Goal: Book appointment/travel/reservation

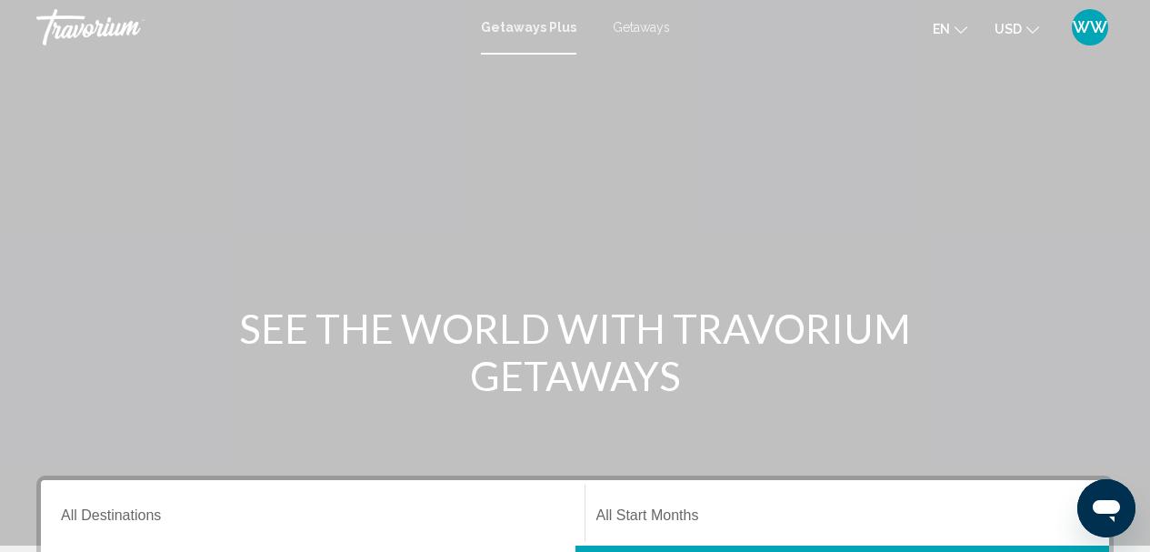
click at [633, 38] on div "Getaways Plus Getaways en English Español Français Italiano Português русский U…" at bounding box center [575, 27] width 1150 height 38
click at [633, 31] on span "Getaways" at bounding box center [641, 27] width 57 height 15
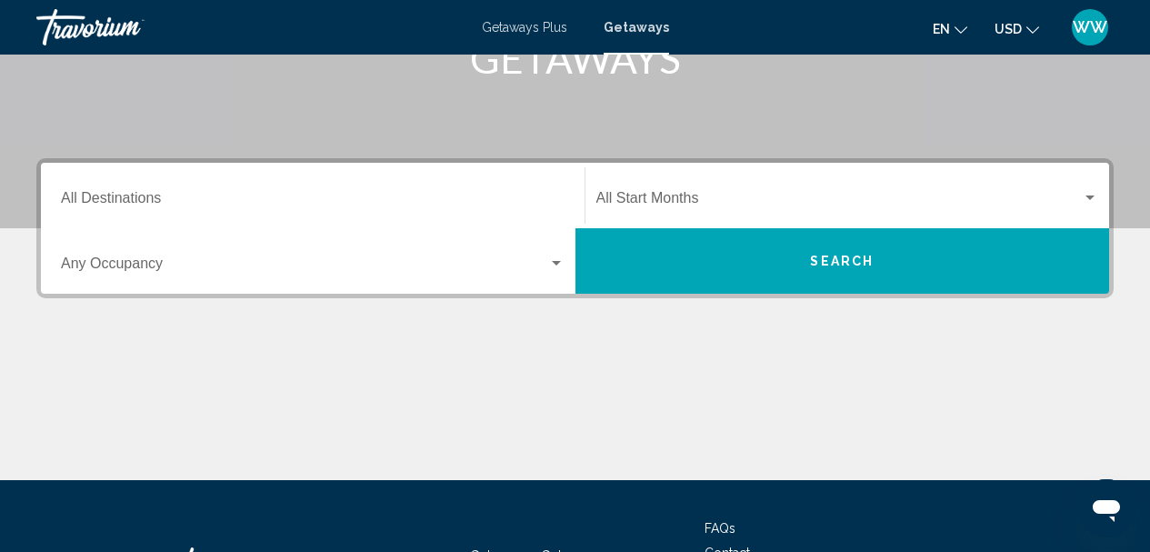
scroll to position [273, 0]
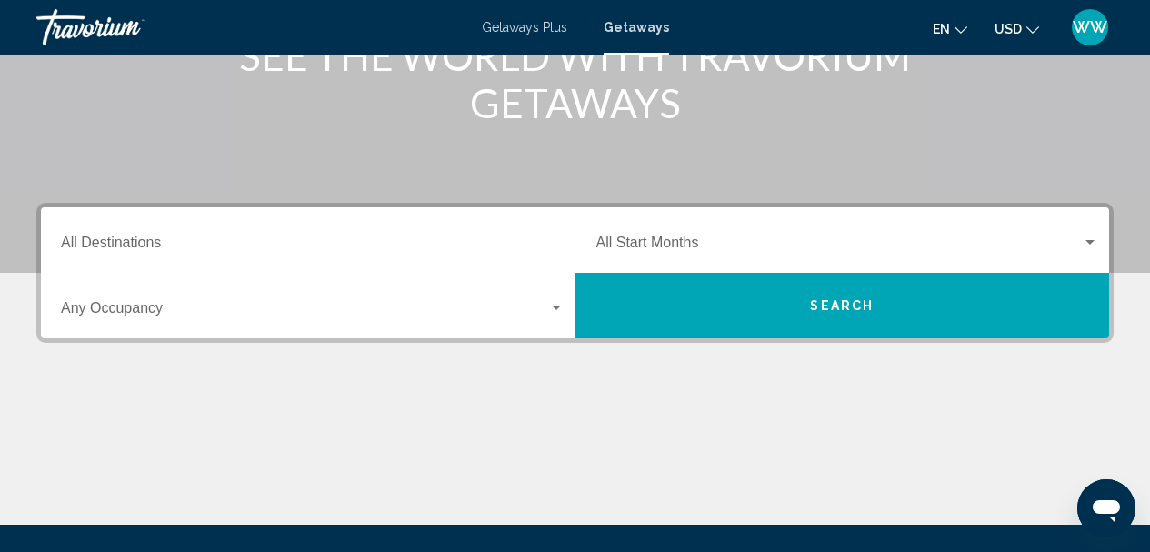
click at [1091, 242] on div "Search widget" at bounding box center [1090, 242] width 9 height 5
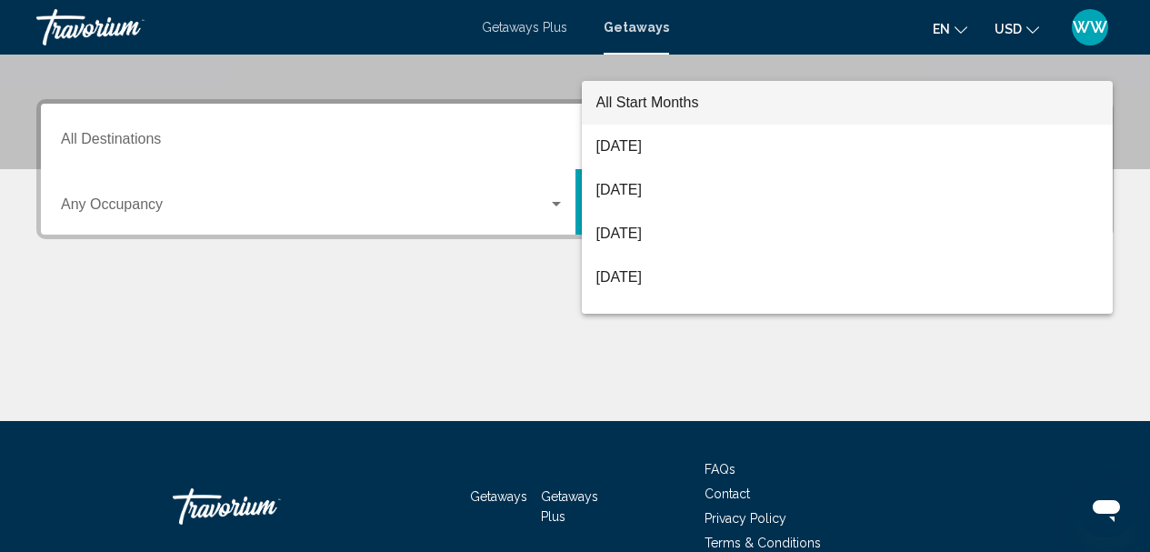
scroll to position [416, 0]
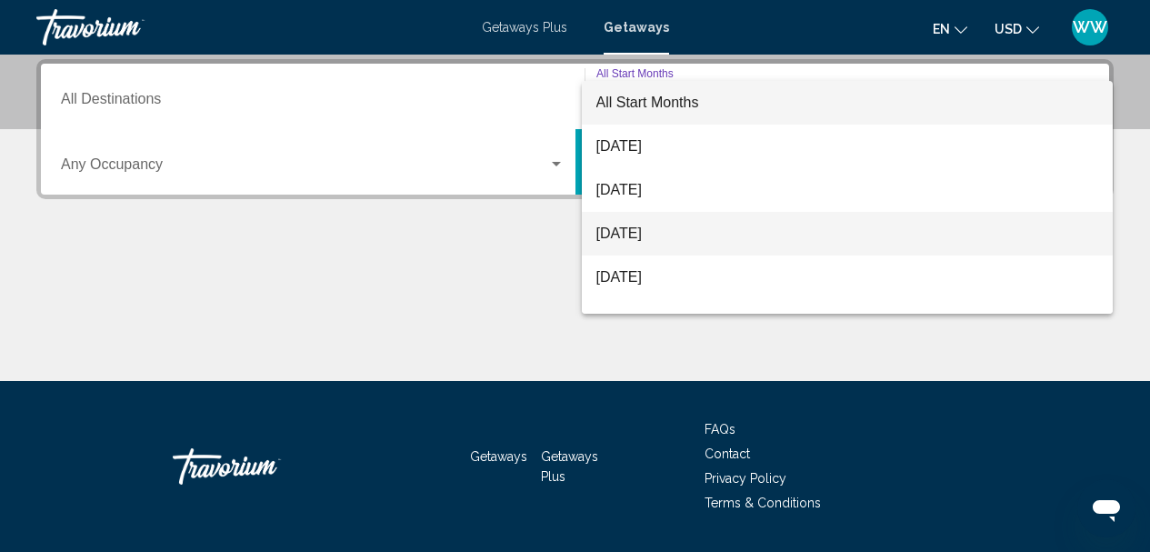
click at [754, 237] on span "[DATE]" at bounding box center [847, 234] width 503 height 44
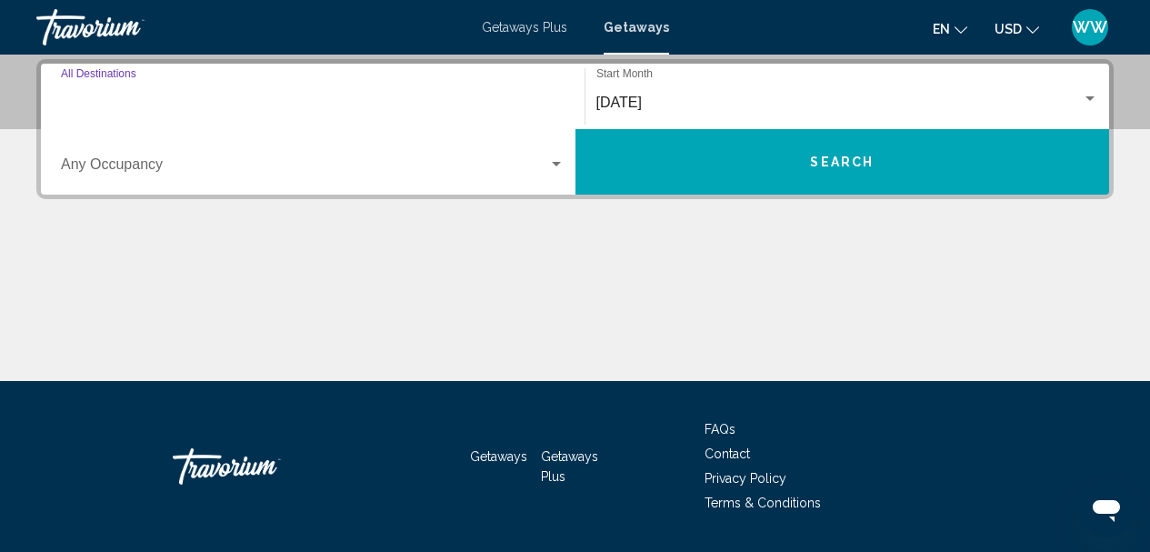
click at [261, 103] on input "Destination All Destinations" at bounding box center [313, 103] width 504 height 16
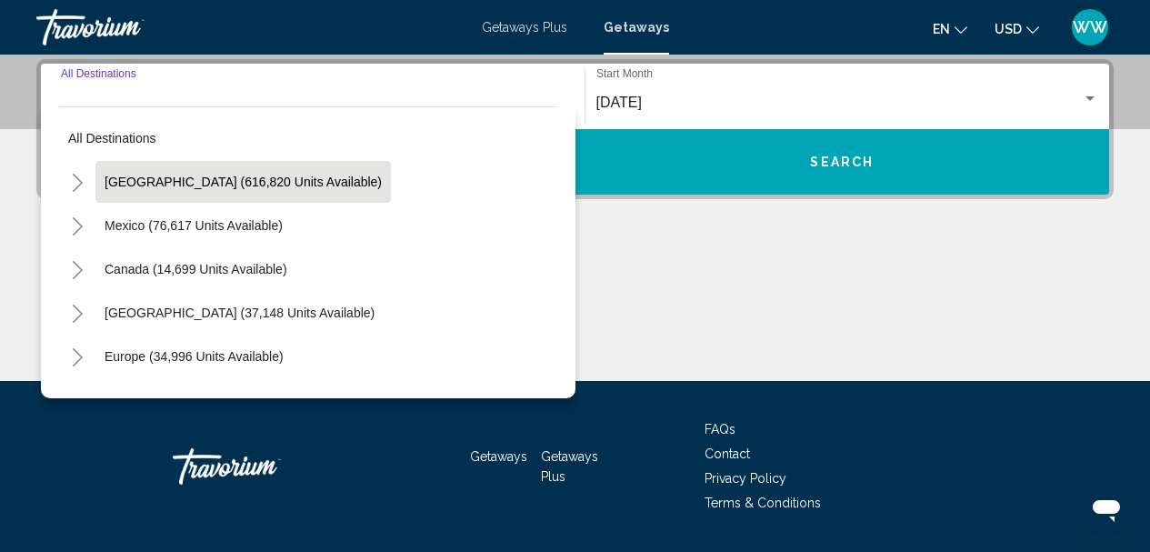
click at [160, 180] on span "[GEOGRAPHIC_DATA] (616,820 units available)" at bounding box center [243, 182] width 277 height 15
type input "**********"
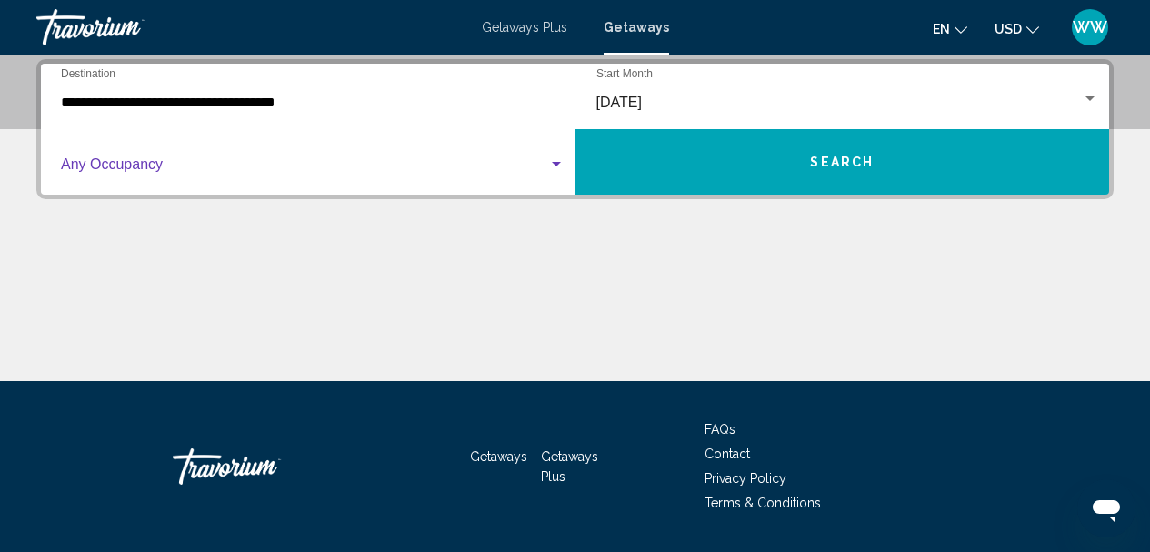
click at [560, 161] on div "Search widget" at bounding box center [556, 164] width 16 height 15
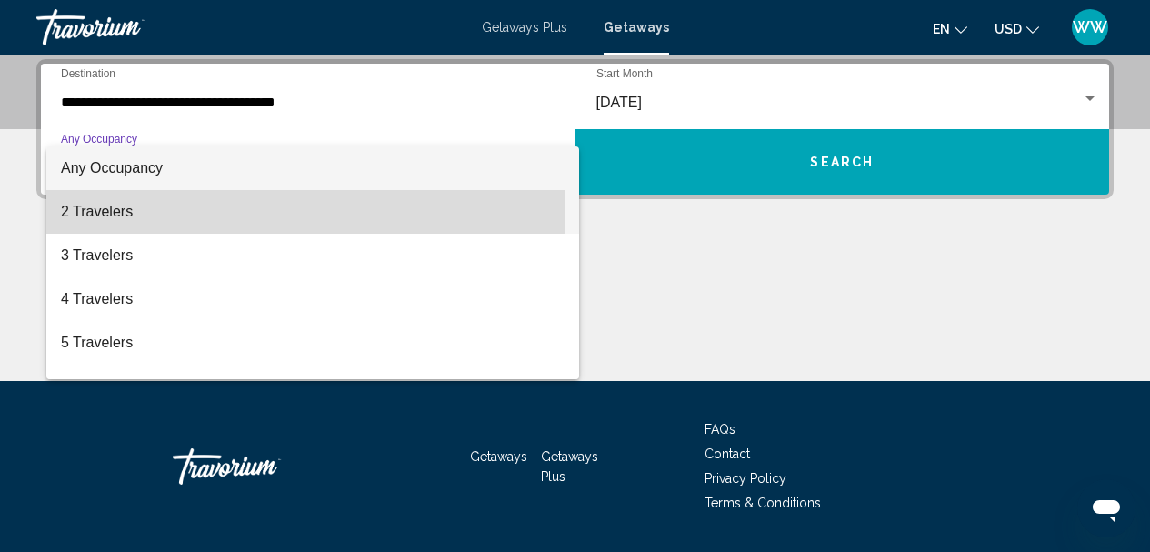
click at [106, 205] on span "2 Travelers" at bounding box center [313, 212] width 504 height 44
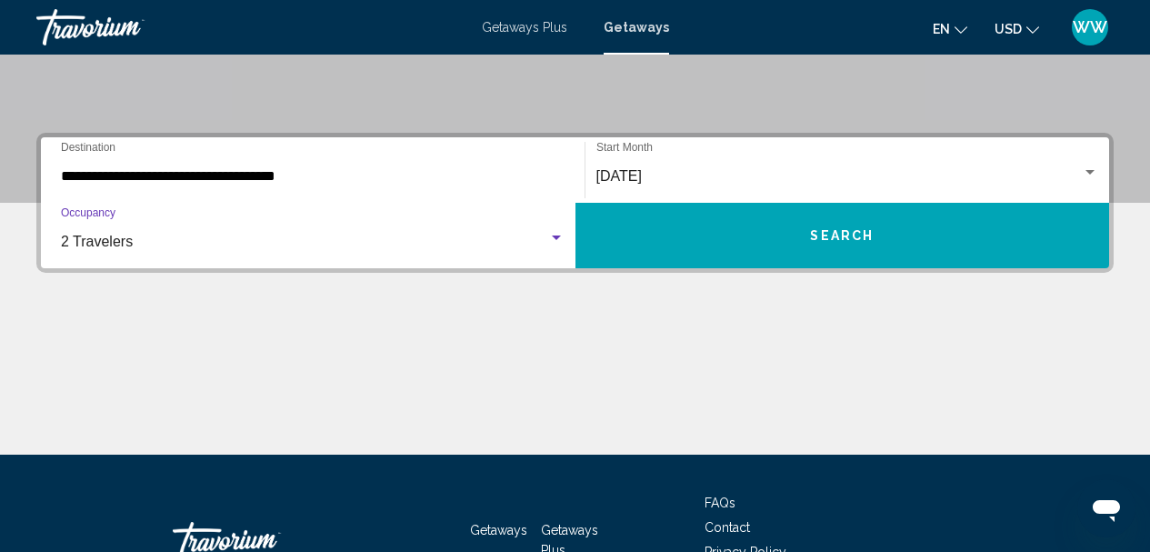
scroll to position [468, 0]
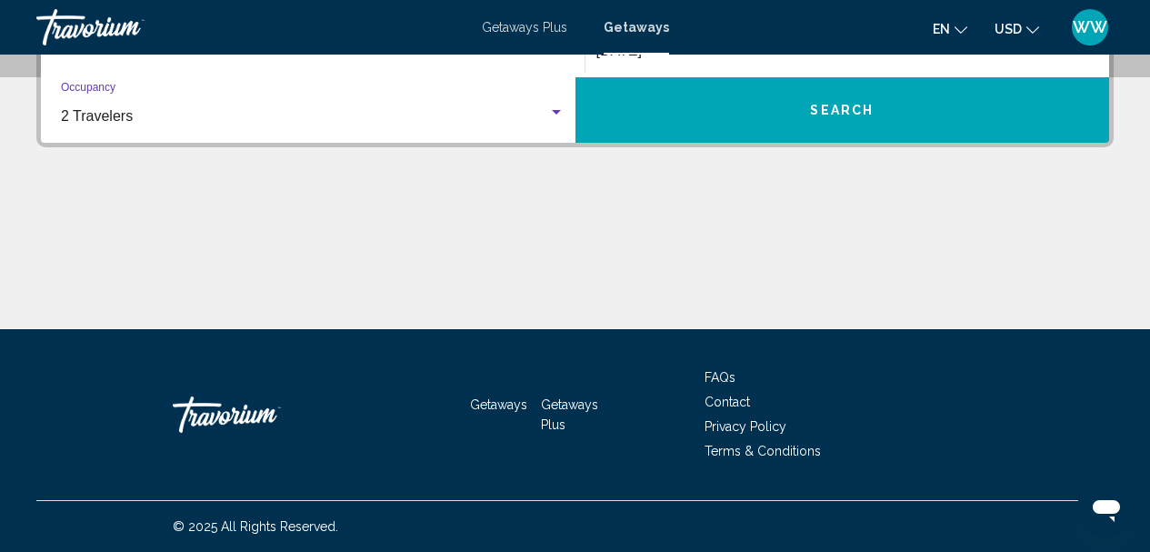
drag, startPoint x: 1163, startPoint y: 147, endPoint x: 22, endPoint y: 2, distance: 1150.4
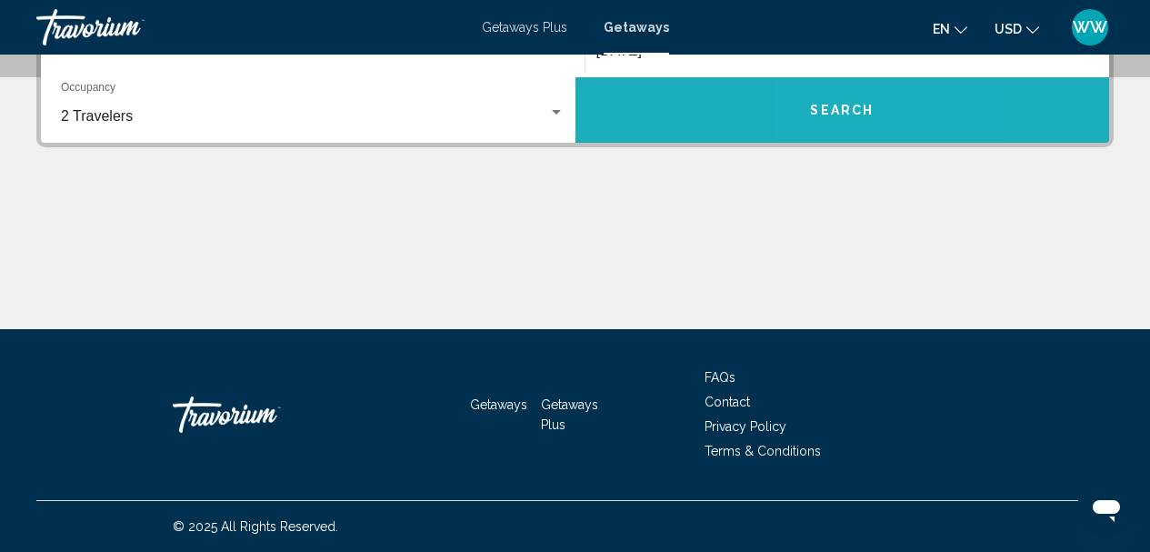
click at [827, 115] on span "Search" at bounding box center [842, 111] width 64 height 15
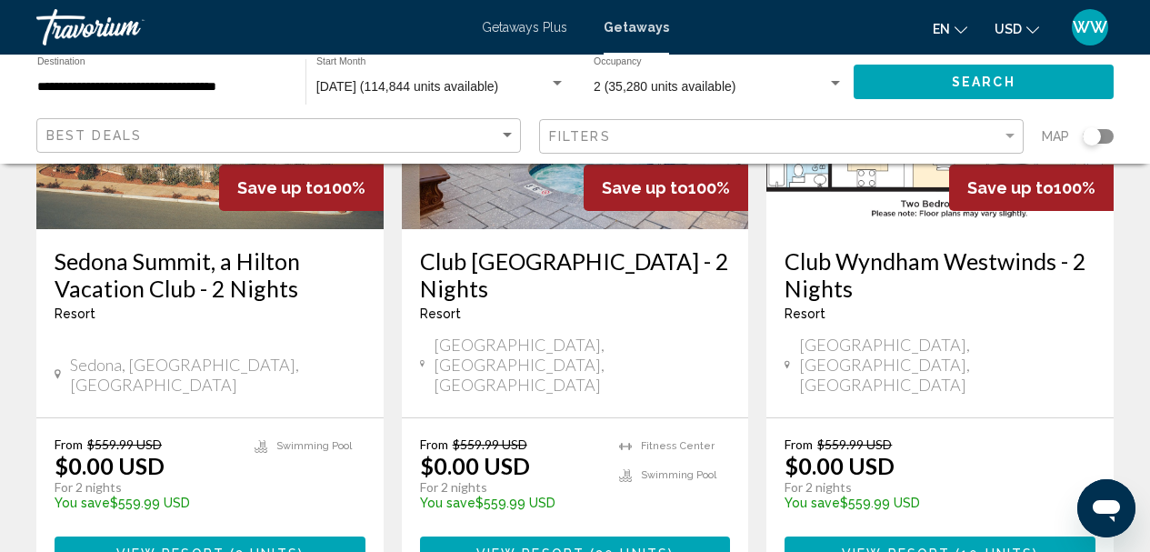
scroll to position [2455, 0]
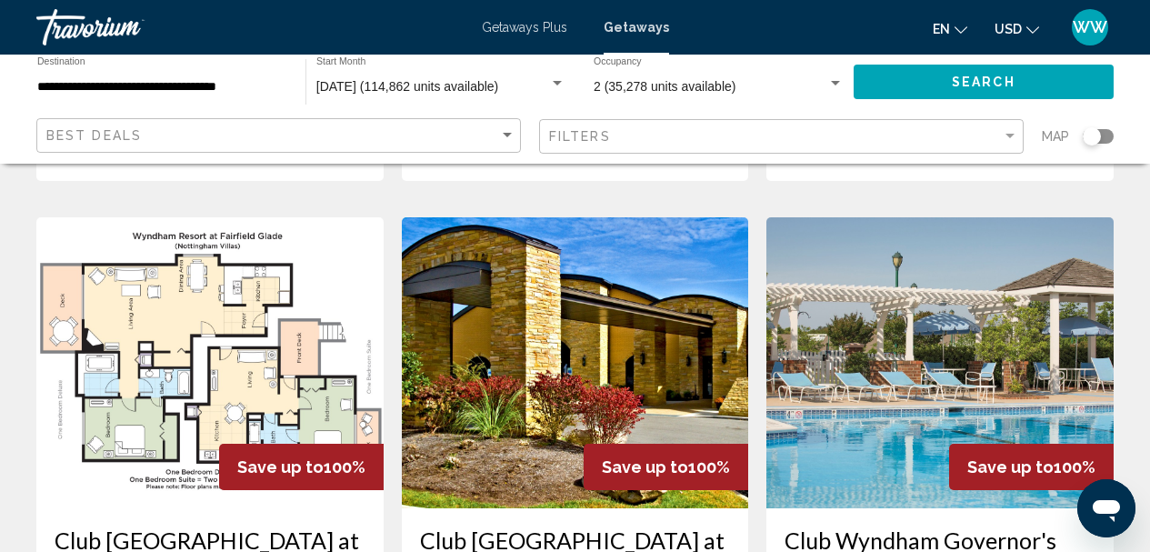
scroll to position [727, 0]
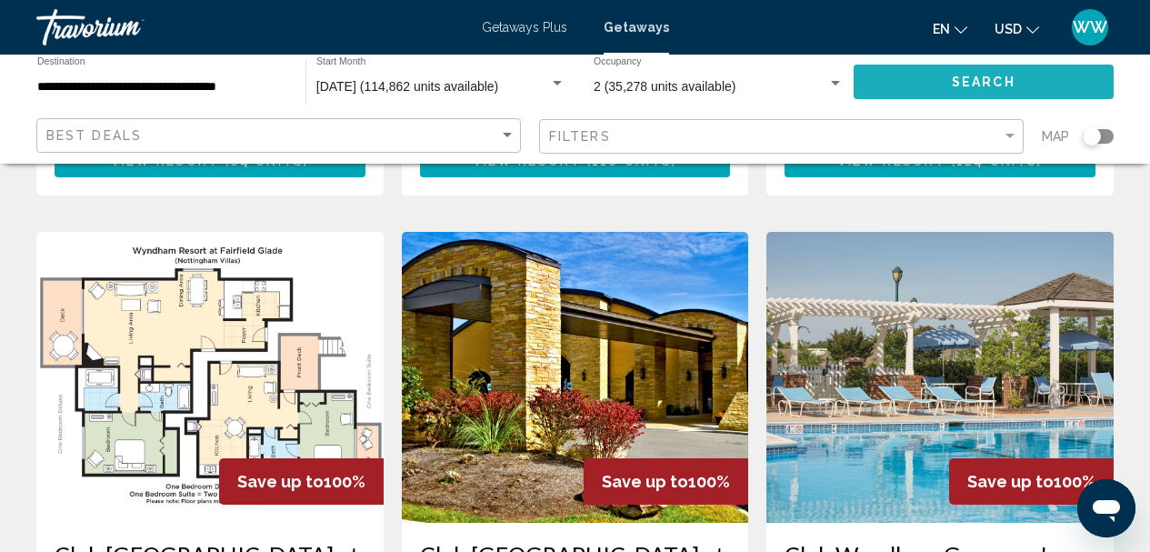
click at [934, 80] on button "Search" at bounding box center [984, 82] width 260 height 34
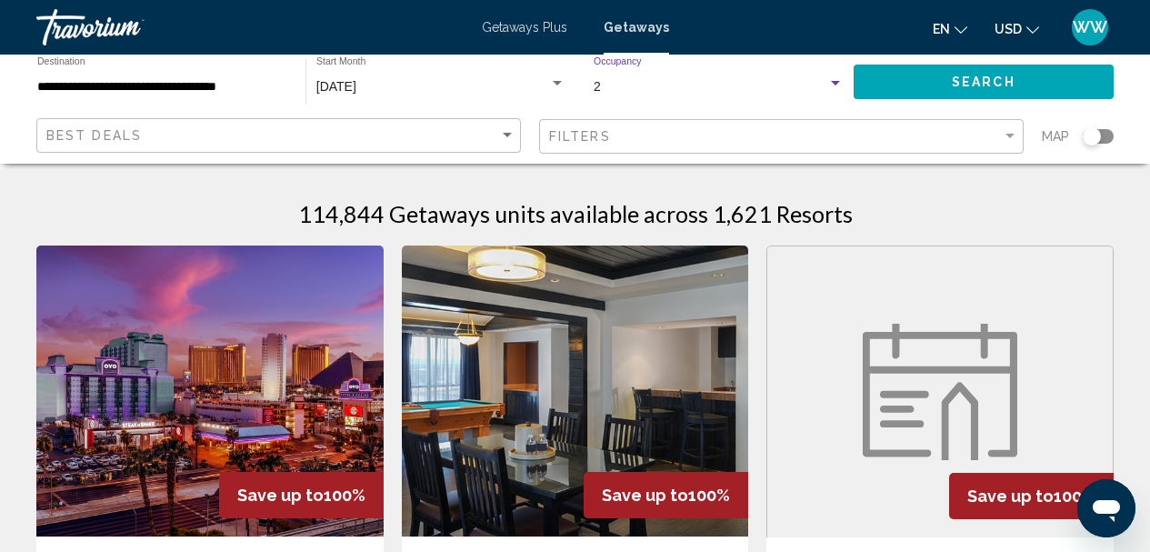
click at [838, 83] on div "Search widget" at bounding box center [835, 83] width 9 height 5
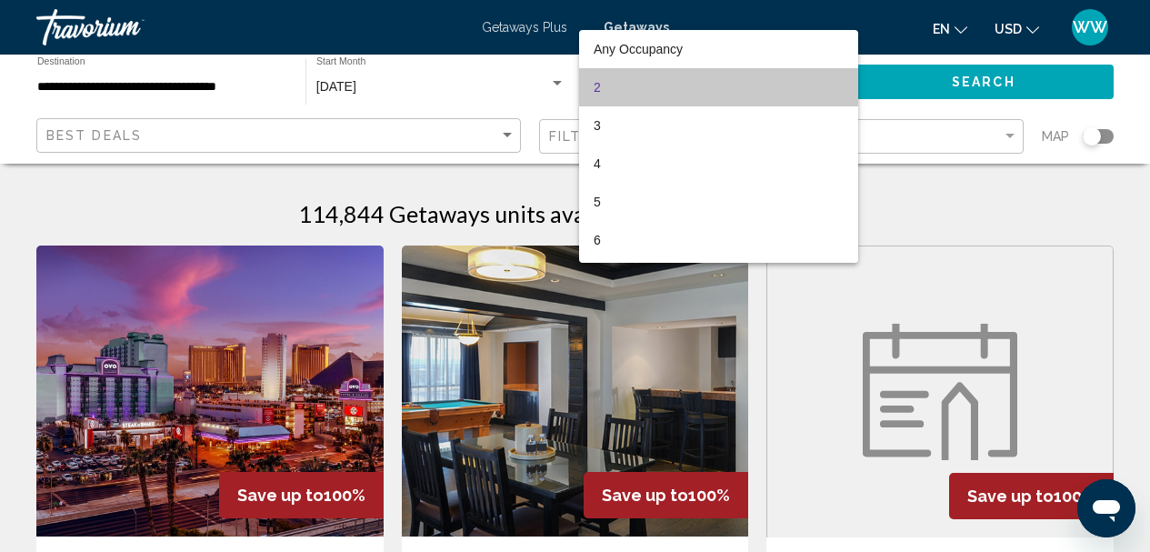
click at [838, 83] on mat-option "2" at bounding box center [718, 87] width 279 height 38
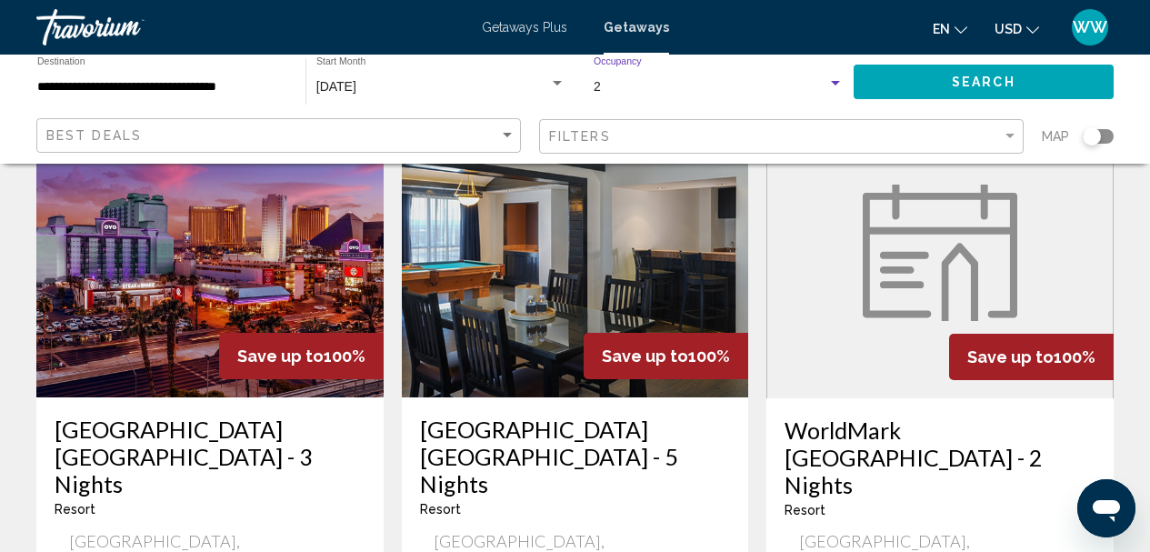
scroll to position [182, 0]
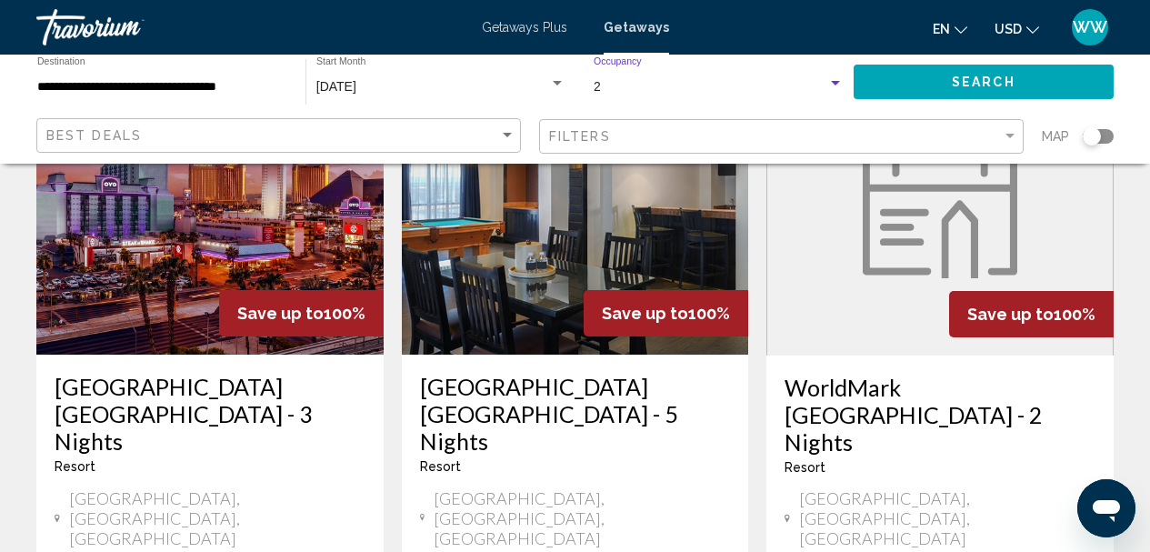
click at [111, 125] on div "Best Deals" at bounding box center [280, 136] width 469 height 34
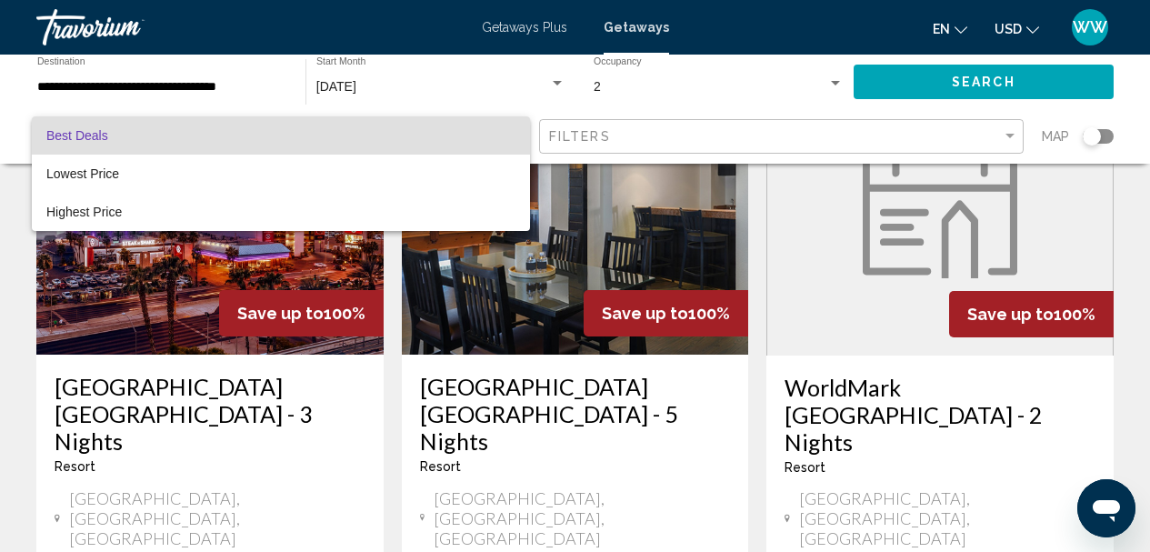
click at [784, 198] on div at bounding box center [575, 276] width 1150 height 552
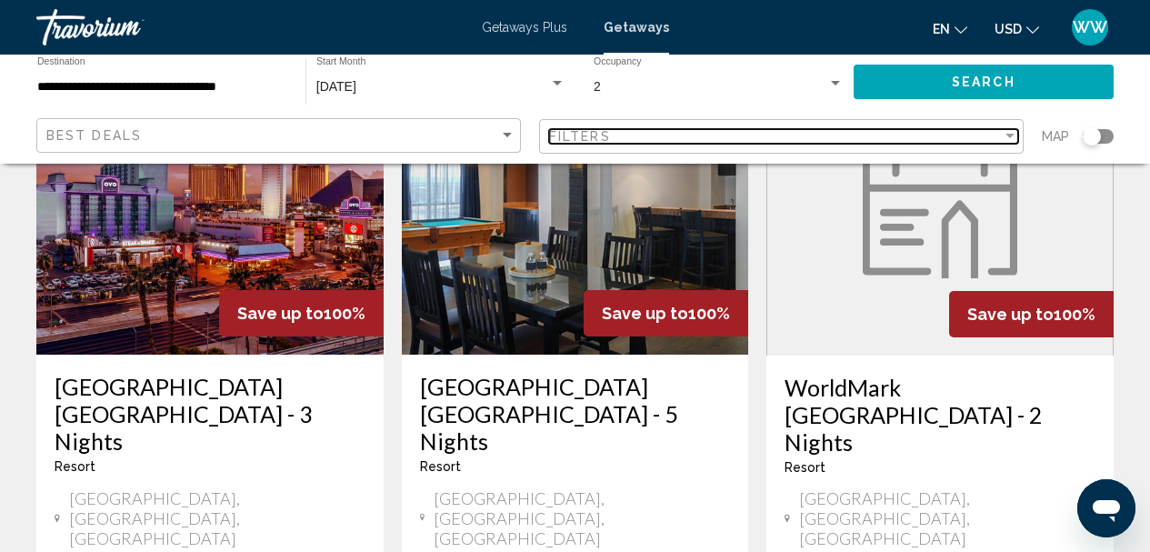
click at [1011, 132] on div "Filter" at bounding box center [1010, 136] width 16 height 15
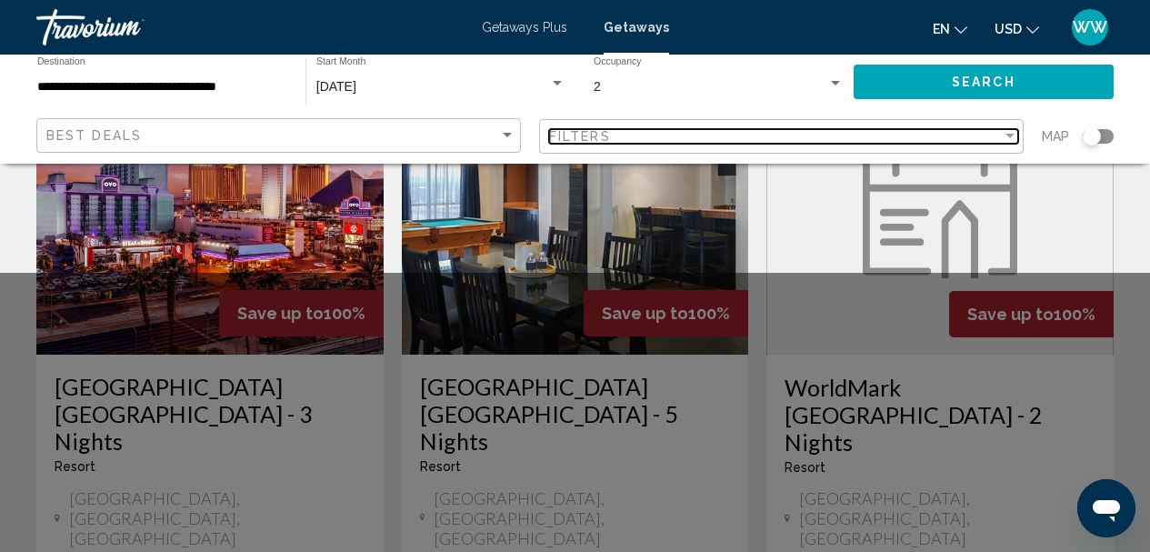
click at [1008, 137] on div "Filter" at bounding box center [1010, 136] width 9 height 5
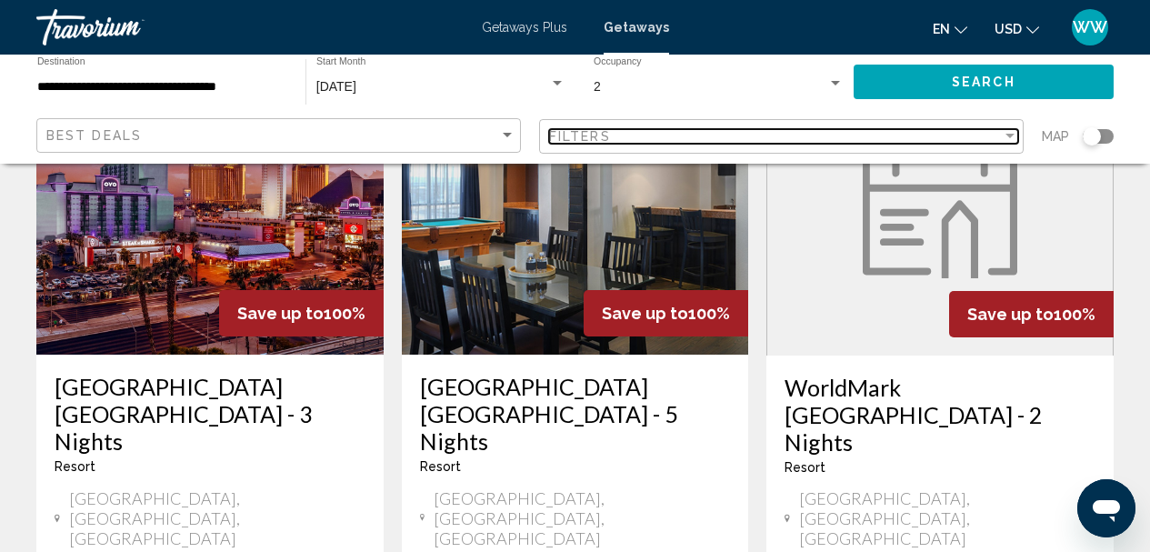
click at [1008, 137] on div "Filter" at bounding box center [1010, 136] width 9 height 5
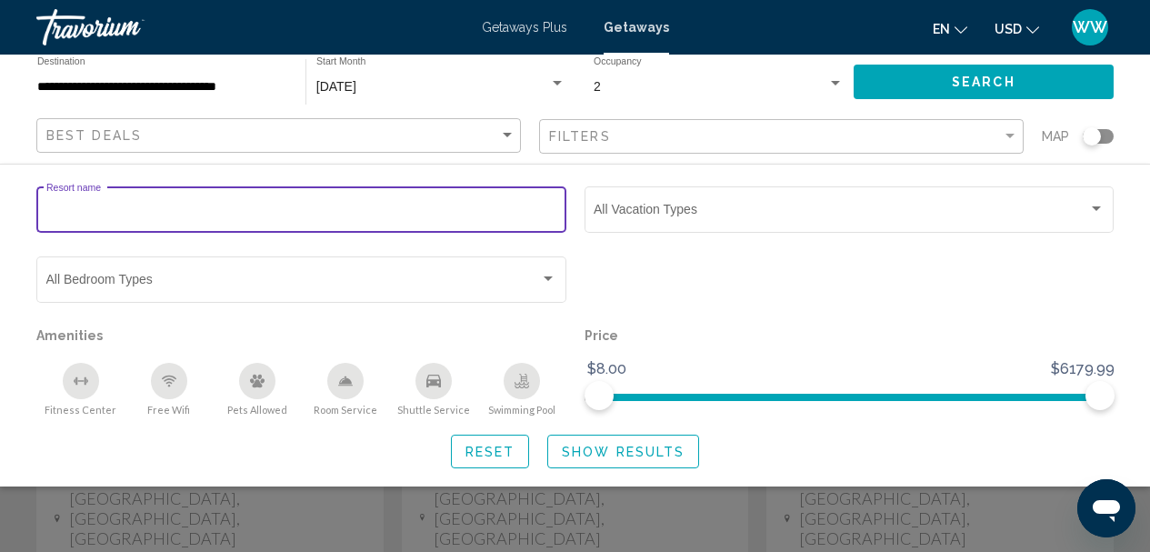
click at [142, 210] on input "Resort name" at bounding box center [301, 212] width 511 height 15
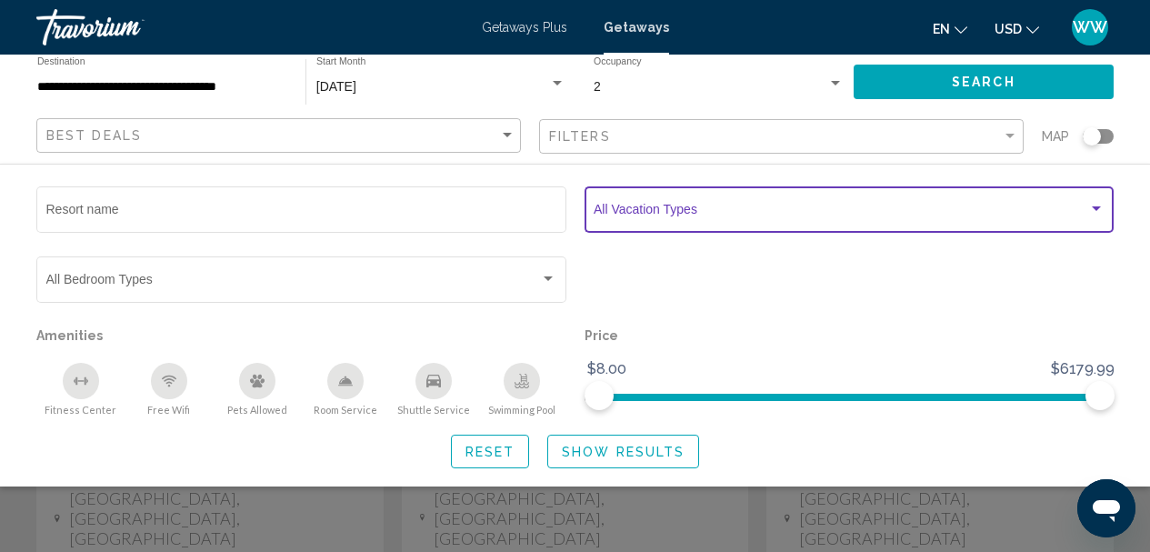
click at [1097, 208] on div "Search widget" at bounding box center [1096, 208] width 9 height 5
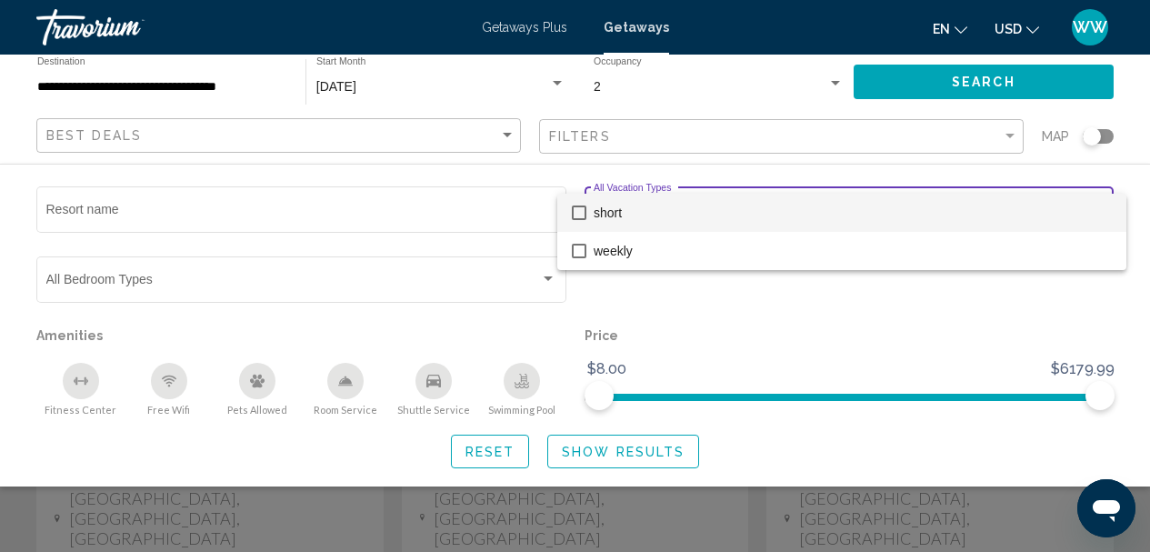
click at [1030, 286] on div at bounding box center [575, 276] width 1150 height 552
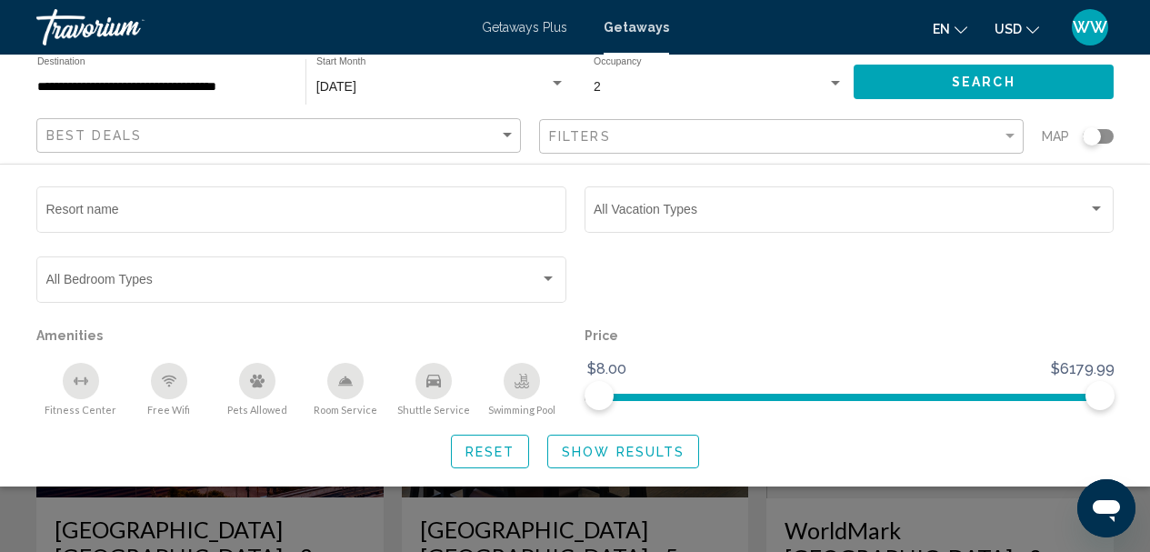
scroll to position [105, 0]
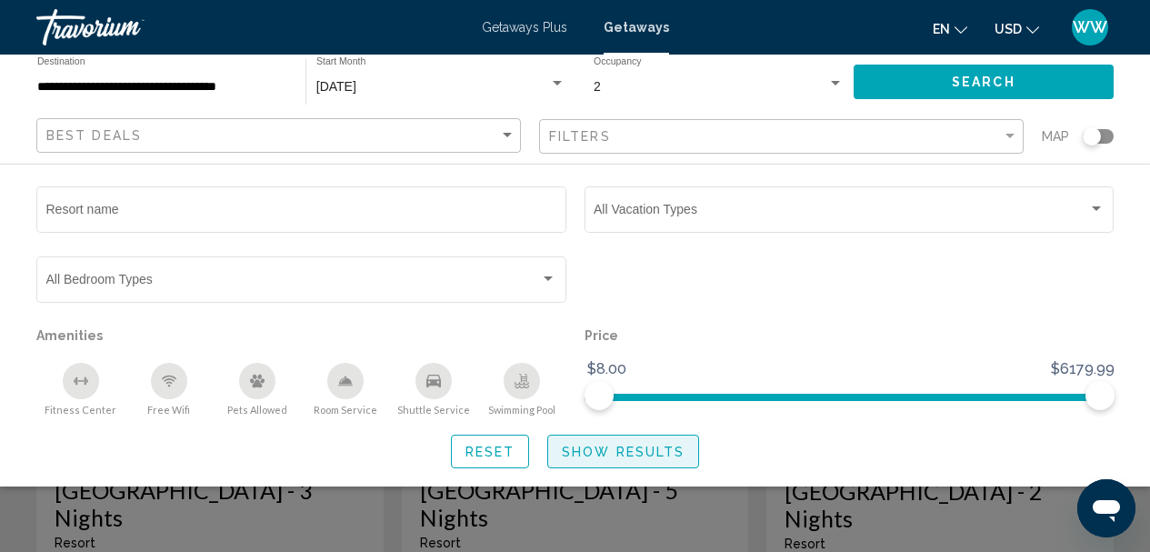
click at [607, 443] on button "Show Results" at bounding box center [623, 452] width 152 height 34
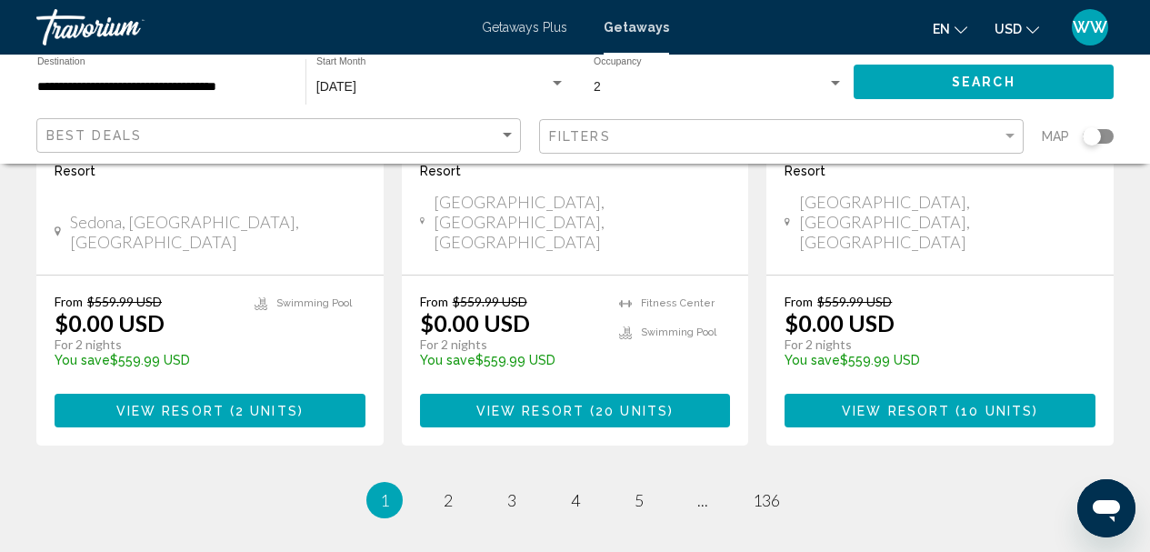
scroll to position [2577, 0]
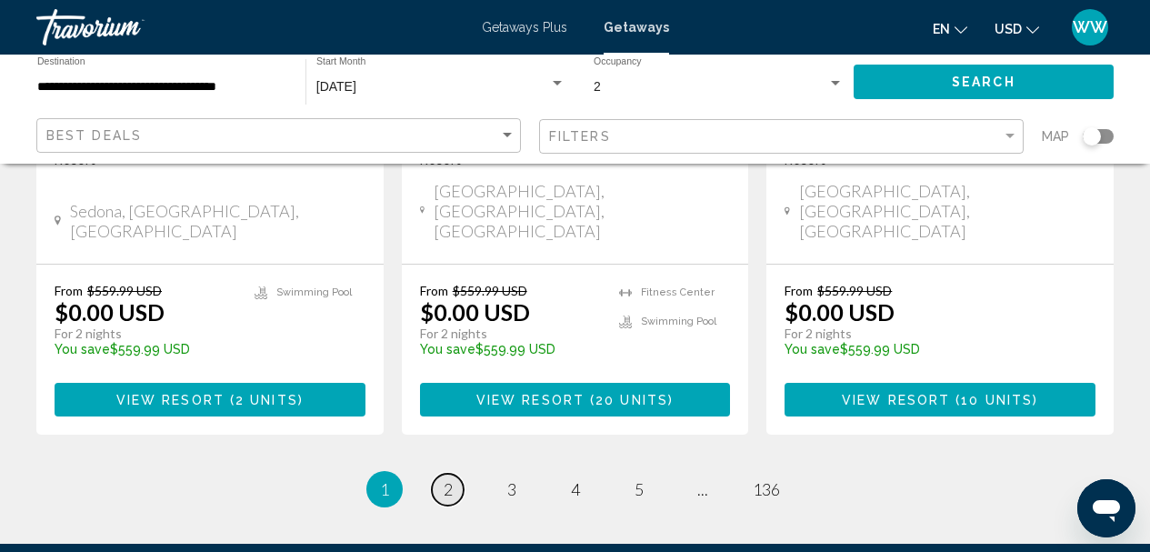
click at [452, 479] on span "2" at bounding box center [448, 489] width 9 height 20
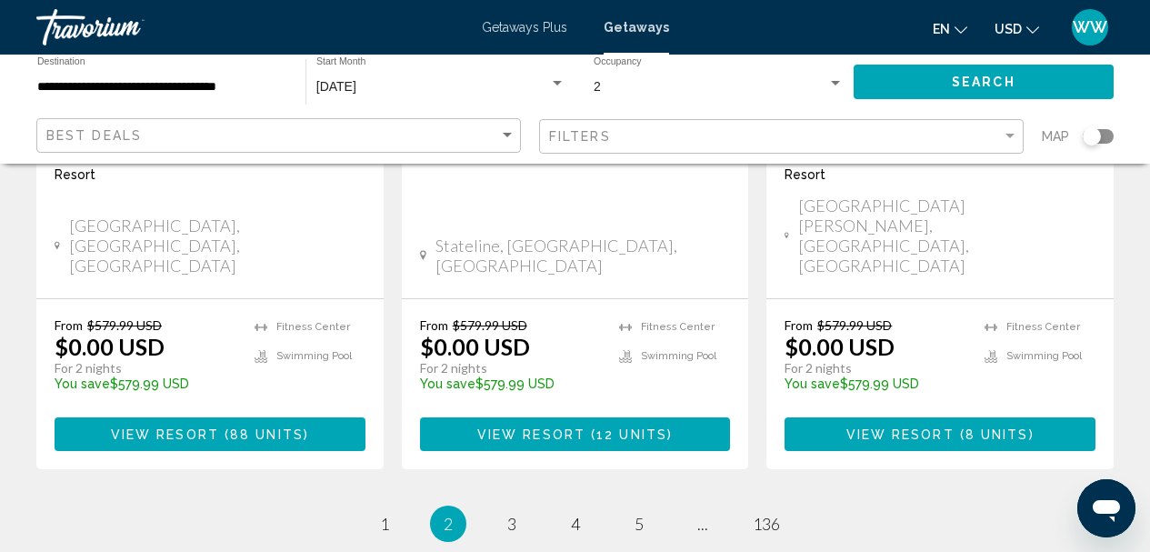
scroll to position [2577, 0]
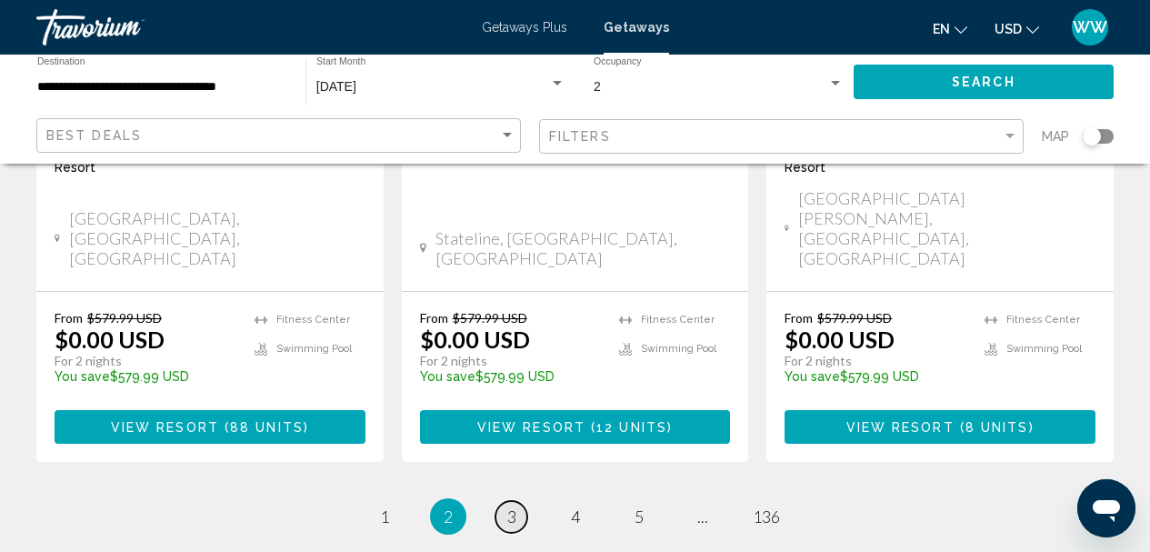
click at [503, 501] on link "page 3" at bounding box center [512, 517] width 32 height 32
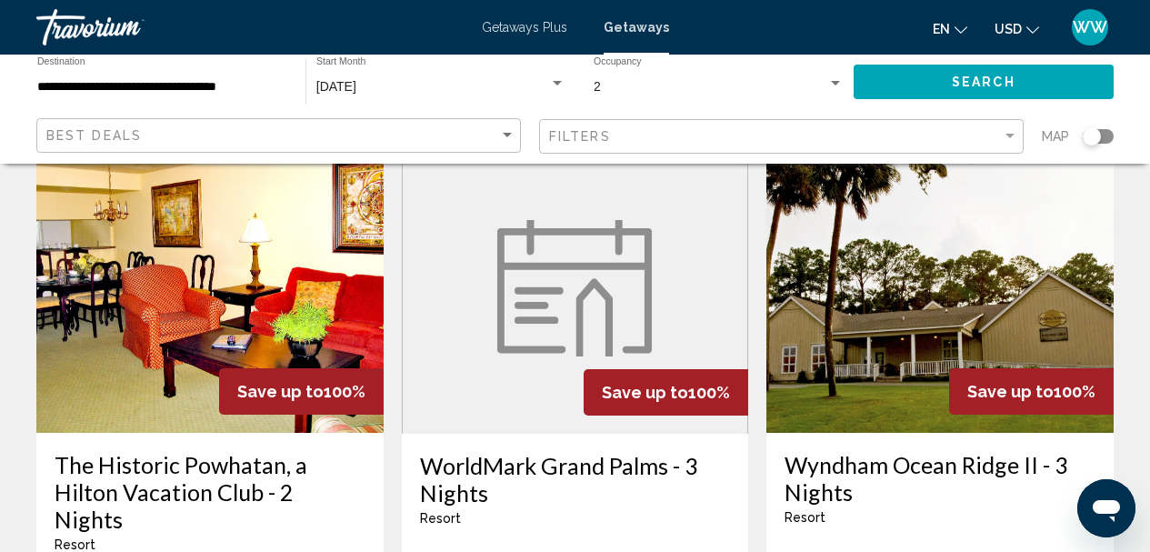
scroll to position [2364, 0]
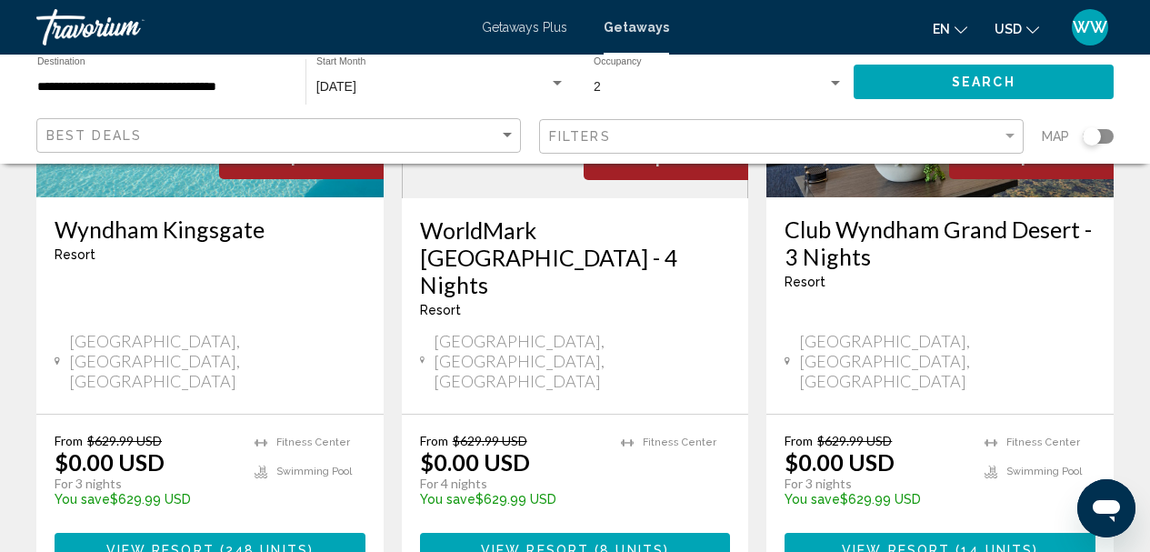
scroll to position [2455, 0]
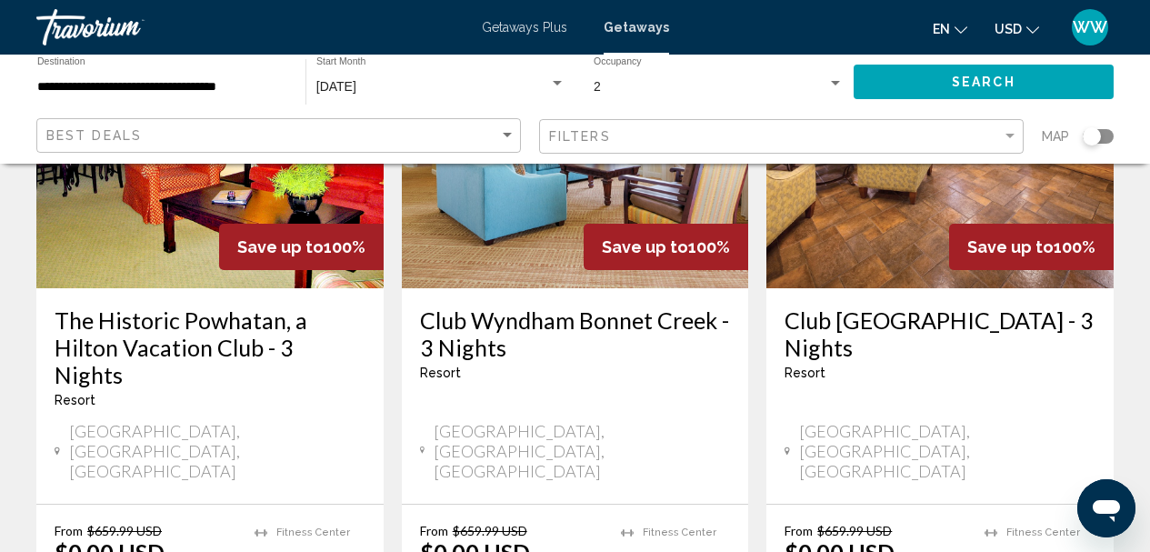
scroll to position [2455, 0]
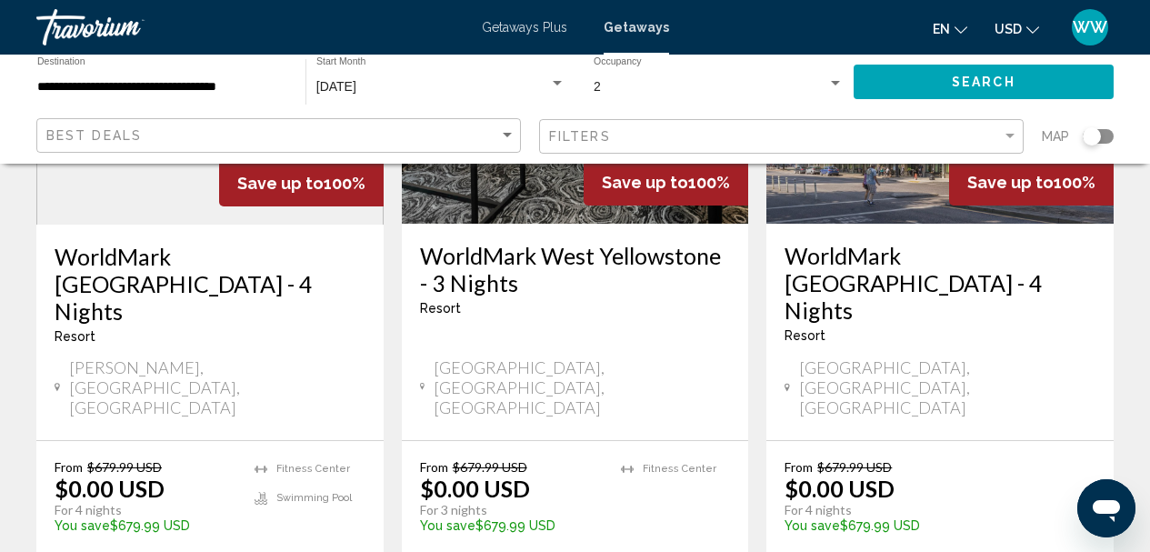
scroll to position [2455, 0]
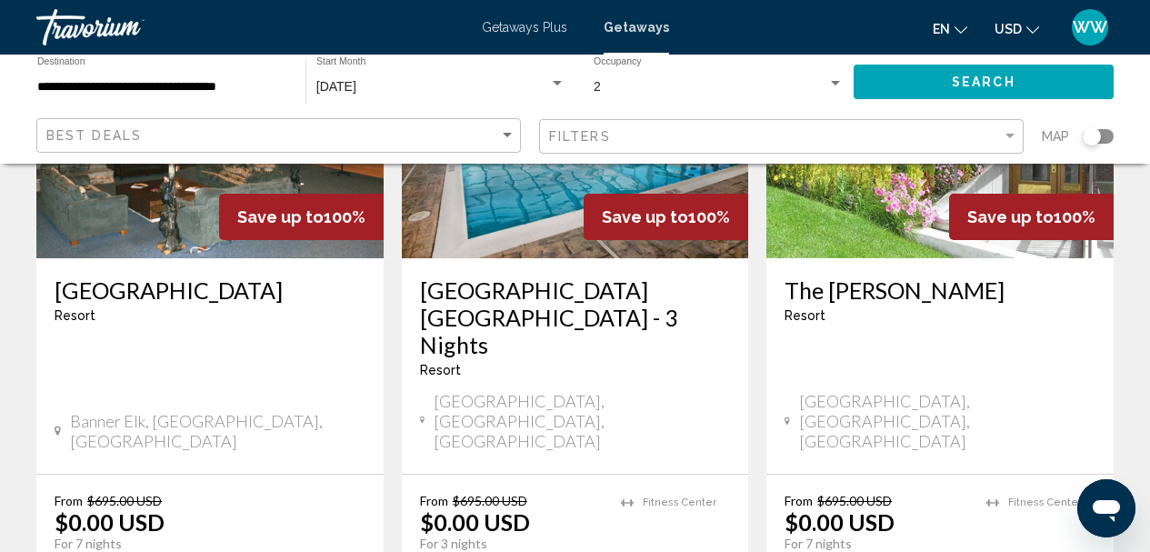
scroll to position [2455, 0]
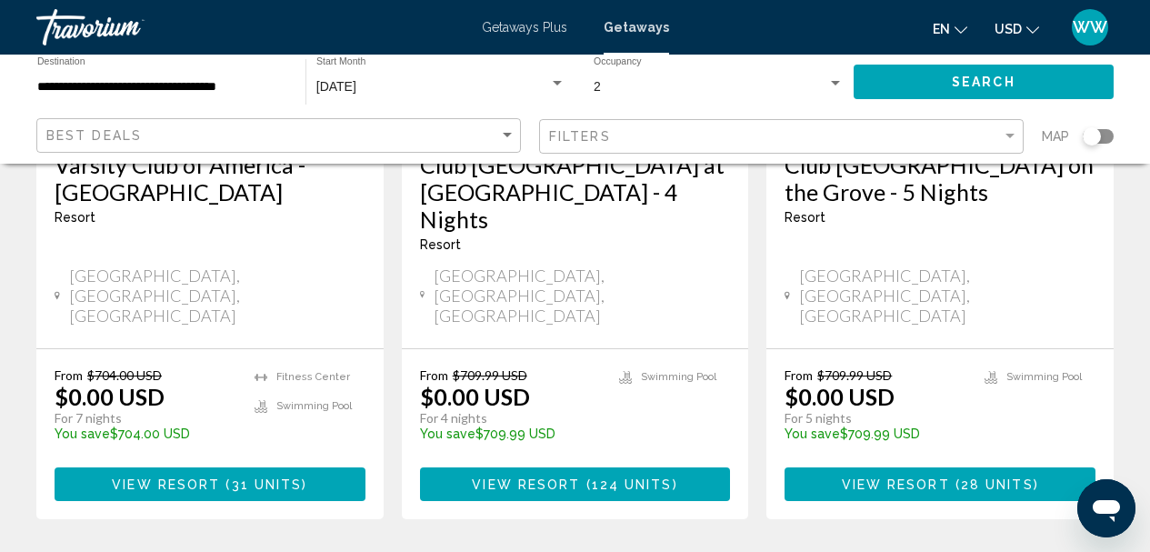
scroll to position [2546, 0]
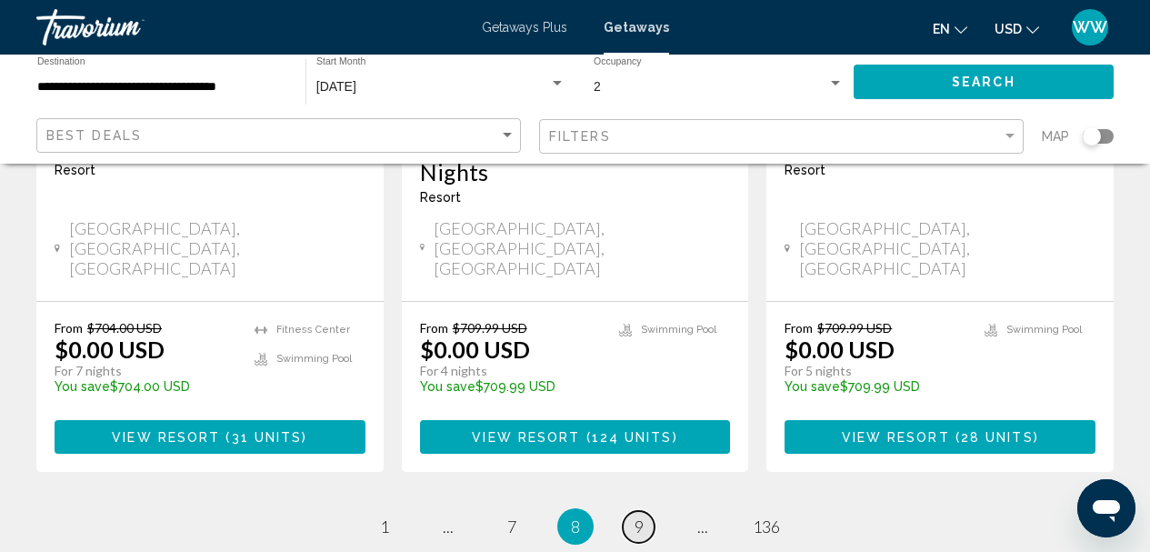
click at [642, 516] on span "9" at bounding box center [639, 526] width 9 height 20
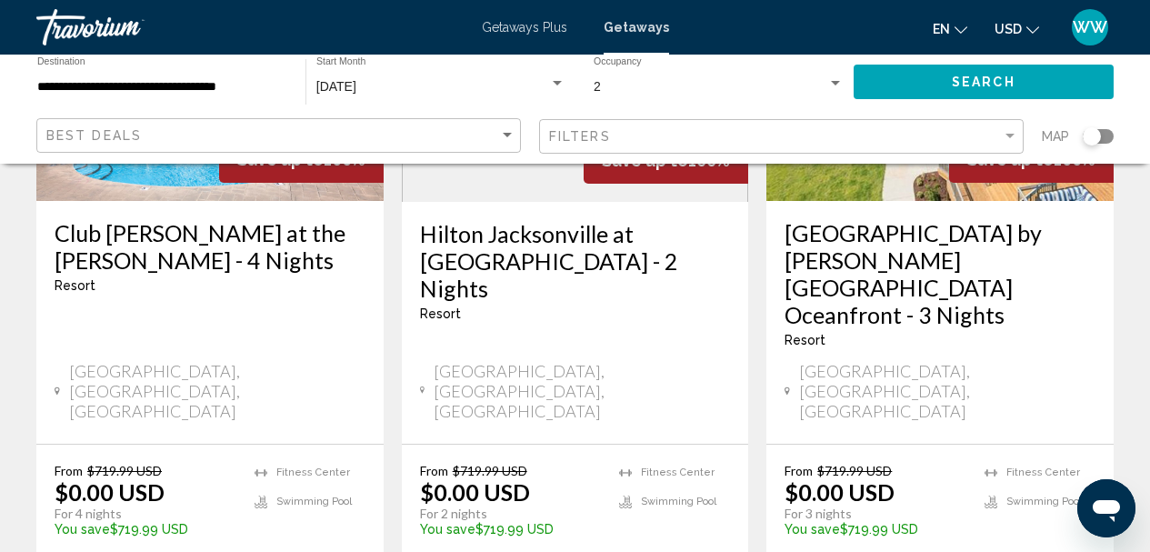
scroll to position [2455, 0]
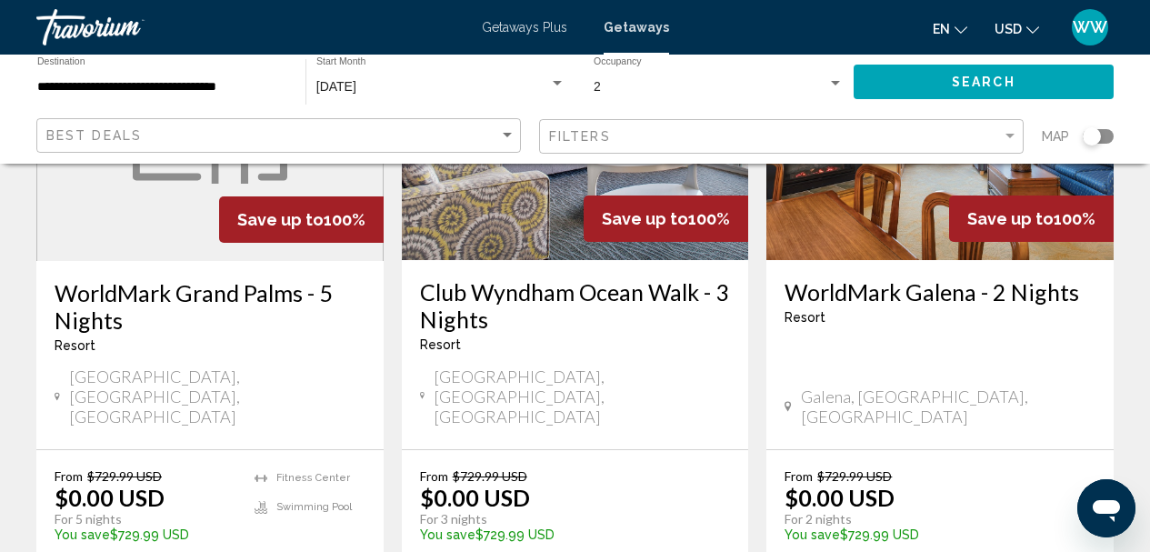
scroll to position [2455, 0]
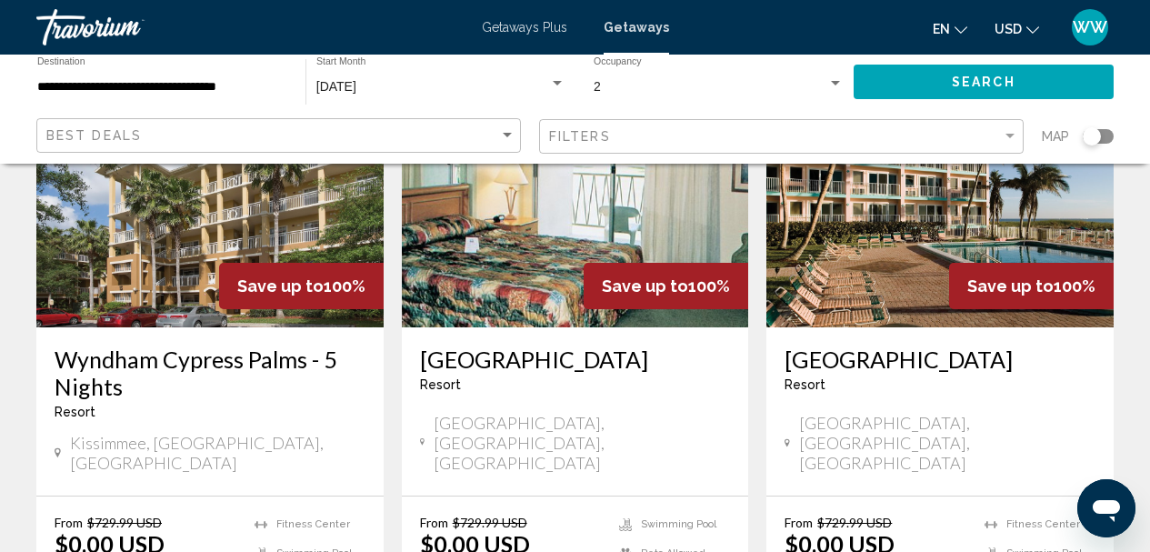
scroll to position [2364, 0]
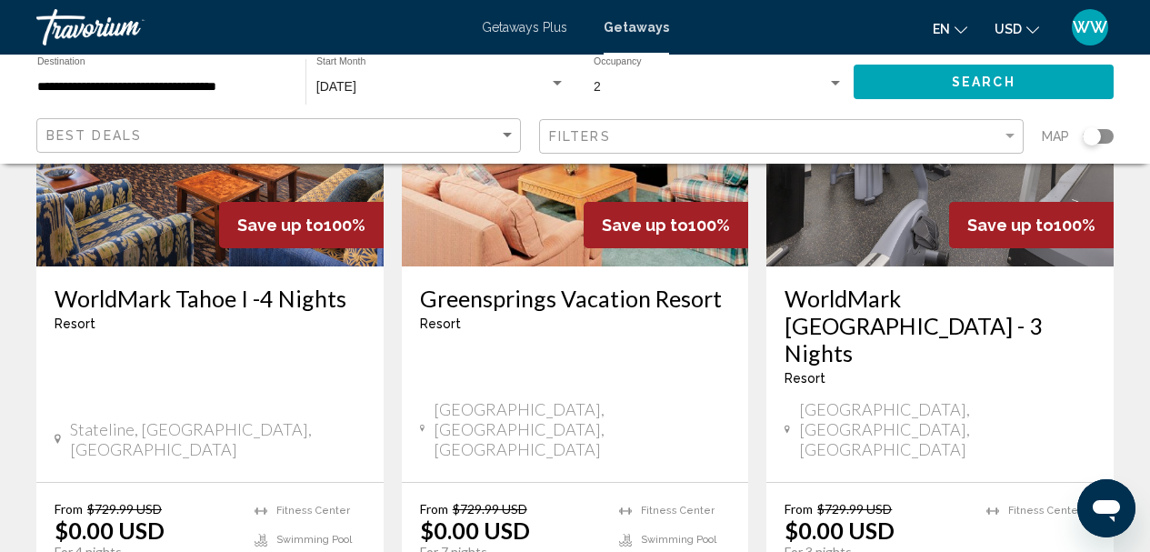
scroll to position [2455, 0]
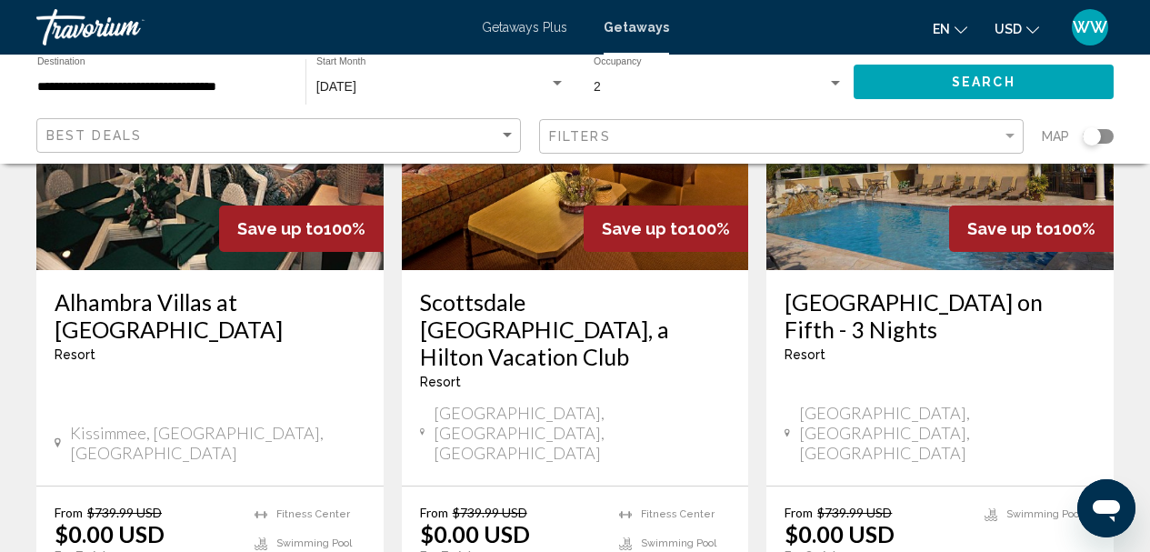
scroll to position [2364, 0]
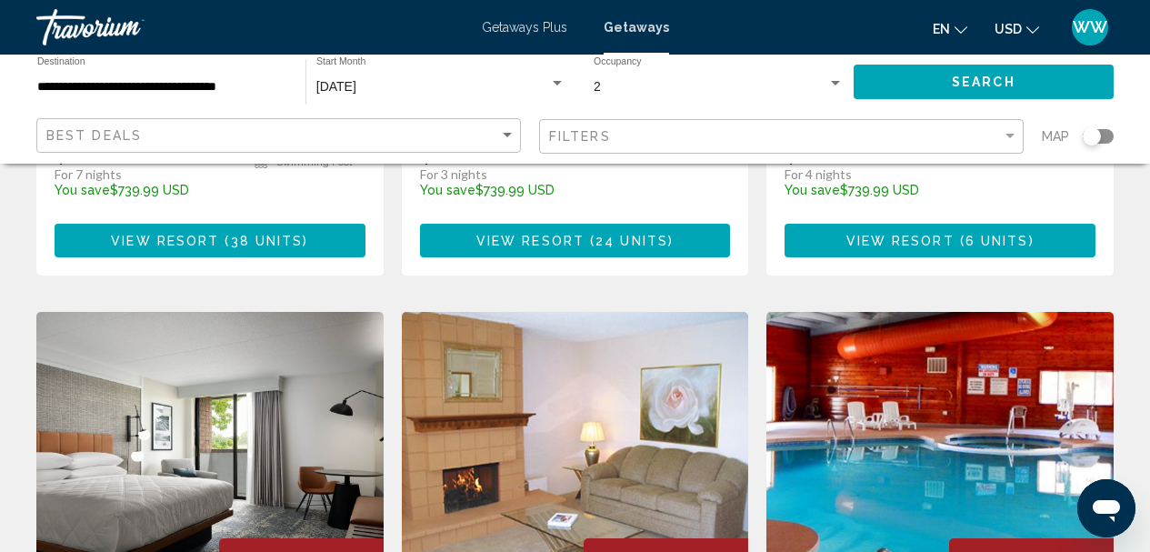
scroll to position [2000, 0]
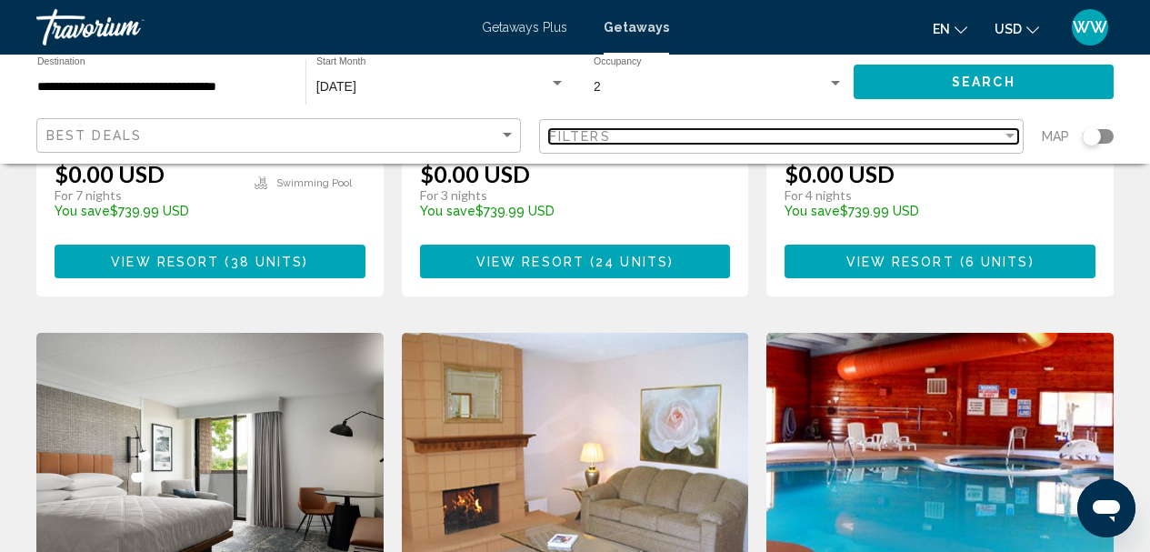
click at [1007, 137] on div "Filter" at bounding box center [1010, 136] width 9 height 5
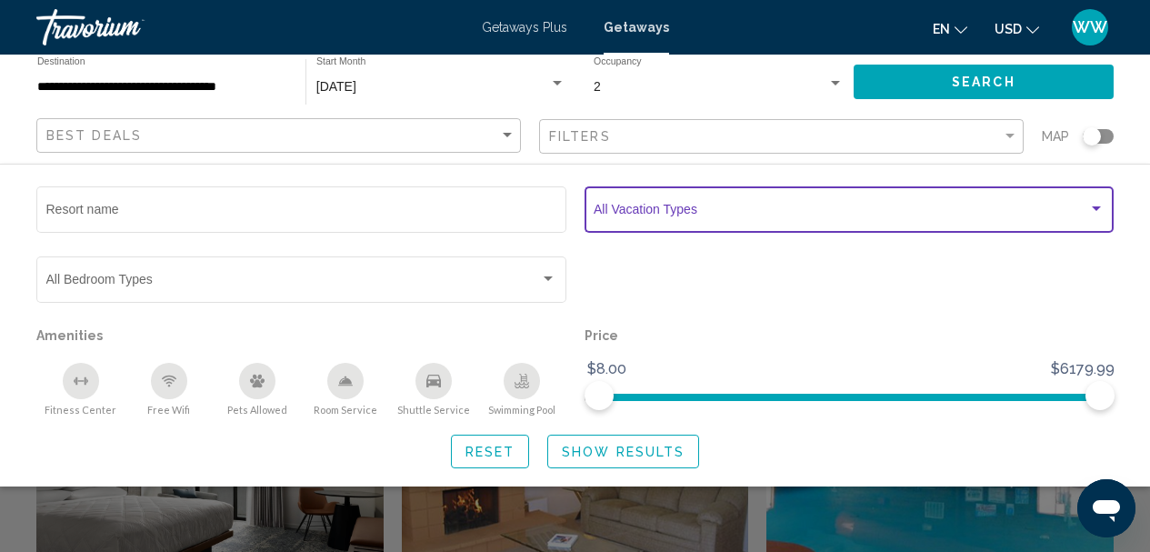
click at [1097, 208] on div "Search widget" at bounding box center [1096, 208] width 9 height 5
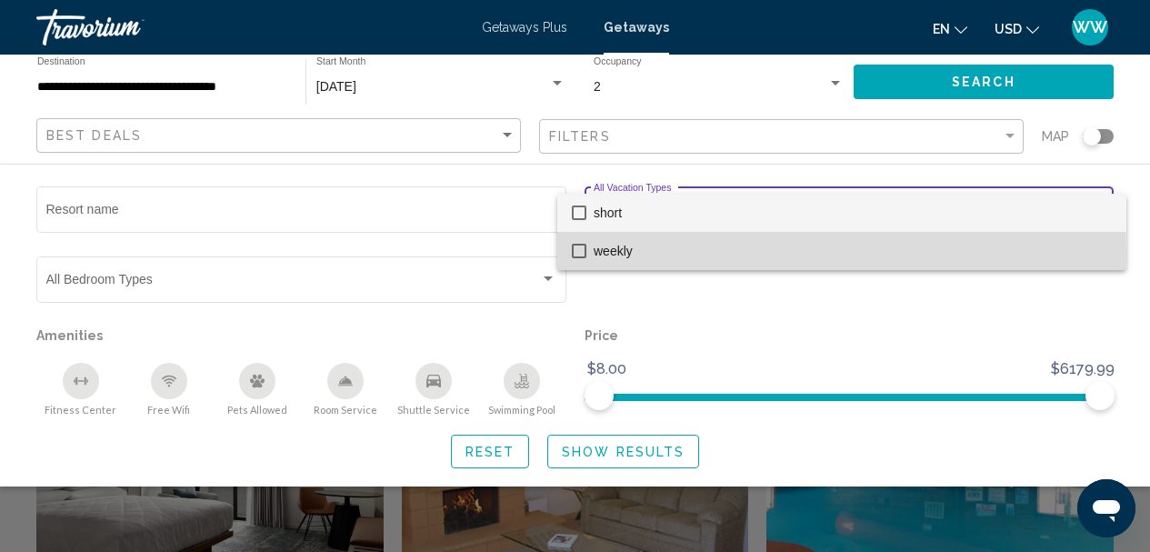
click at [585, 254] on mat-pseudo-checkbox at bounding box center [579, 251] width 15 height 15
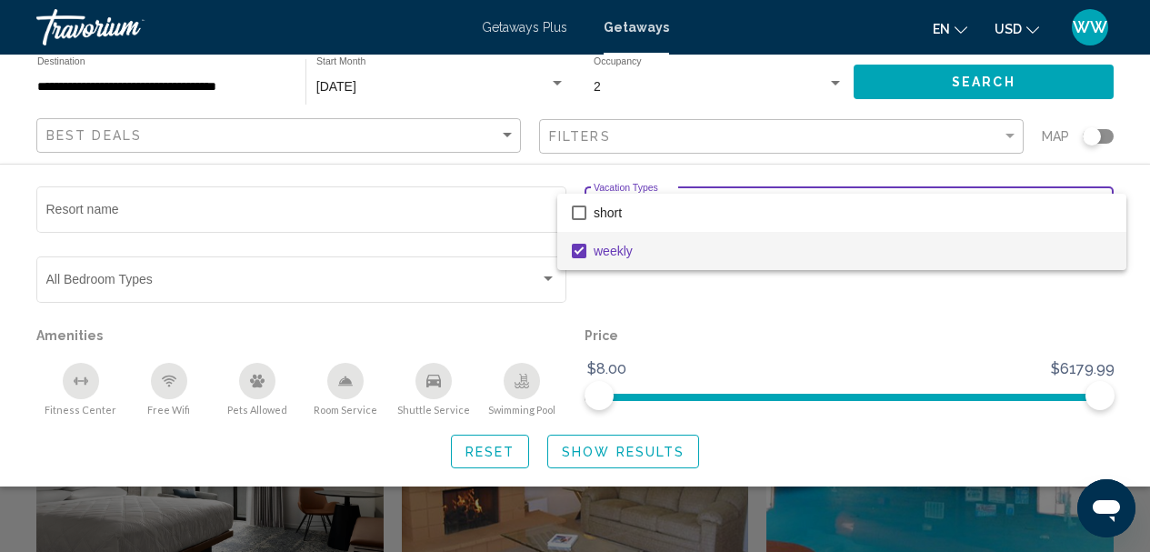
click at [1039, 90] on div at bounding box center [575, 276] width 1150 height 552
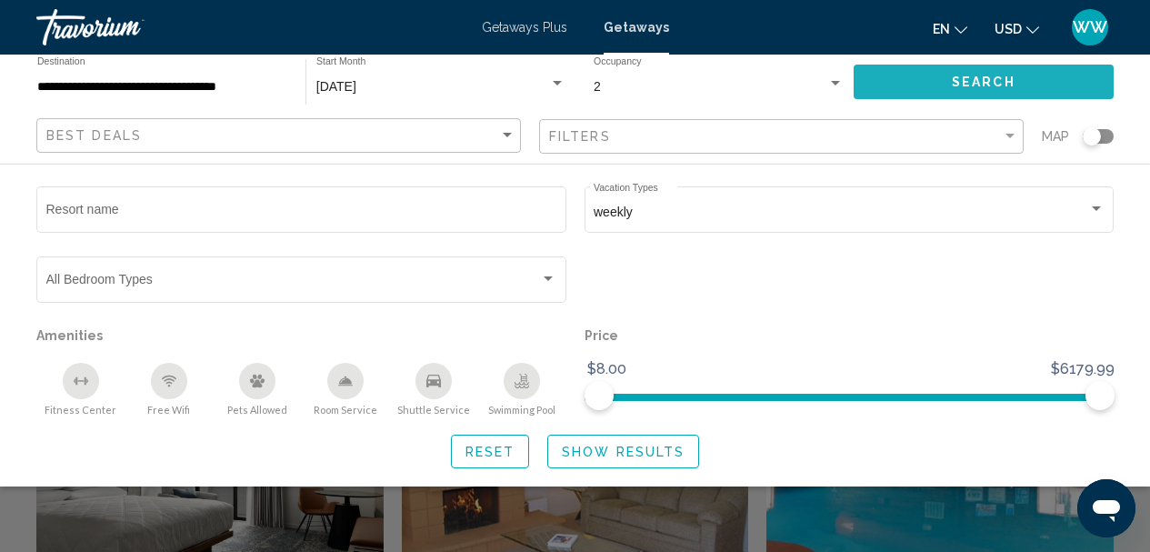
click at [1008, 91] on button "Search" at bounding box center [984, 82] width 260 height 34
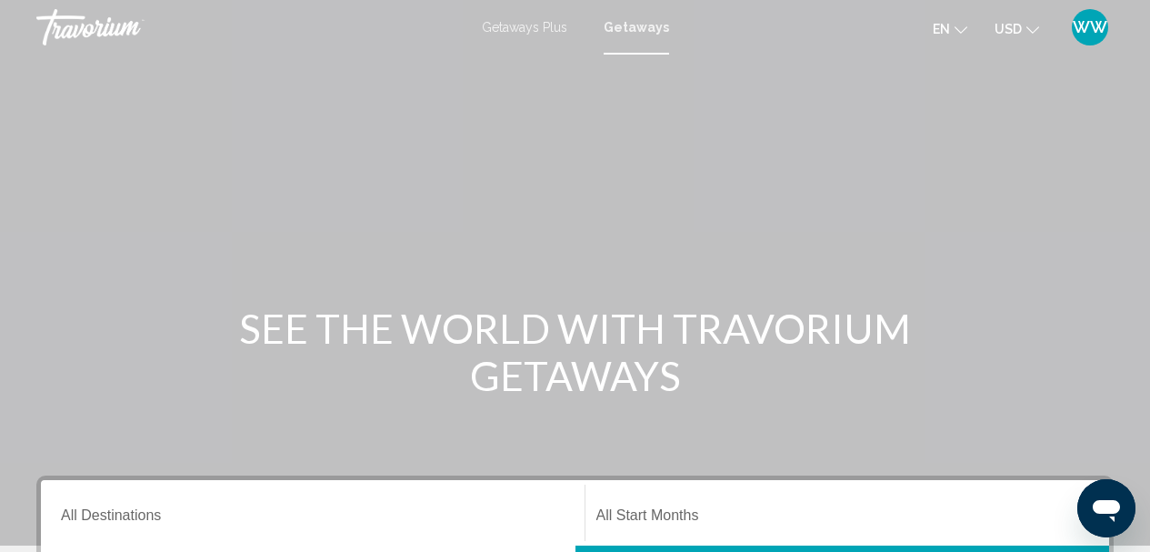
drag, startPoint x: 74, startPoint y: 2, endPoint x: 238, endPoint y: 99, distance: 191.2
click at [238, 99] on div "Main content" at bounding box center [575, 273] width 1150 height 546
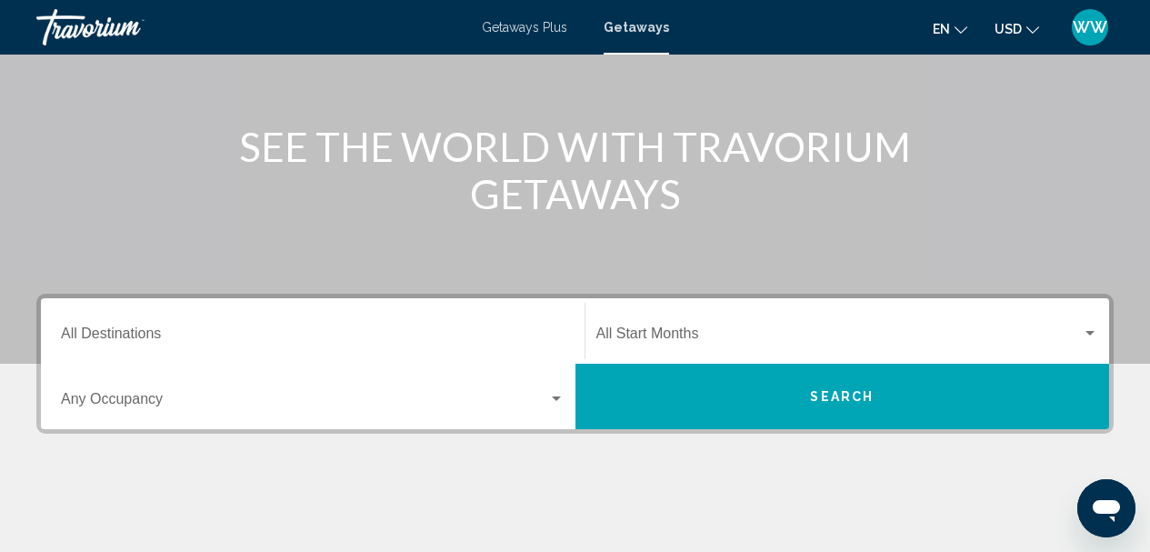
scroll to position [273, 0]
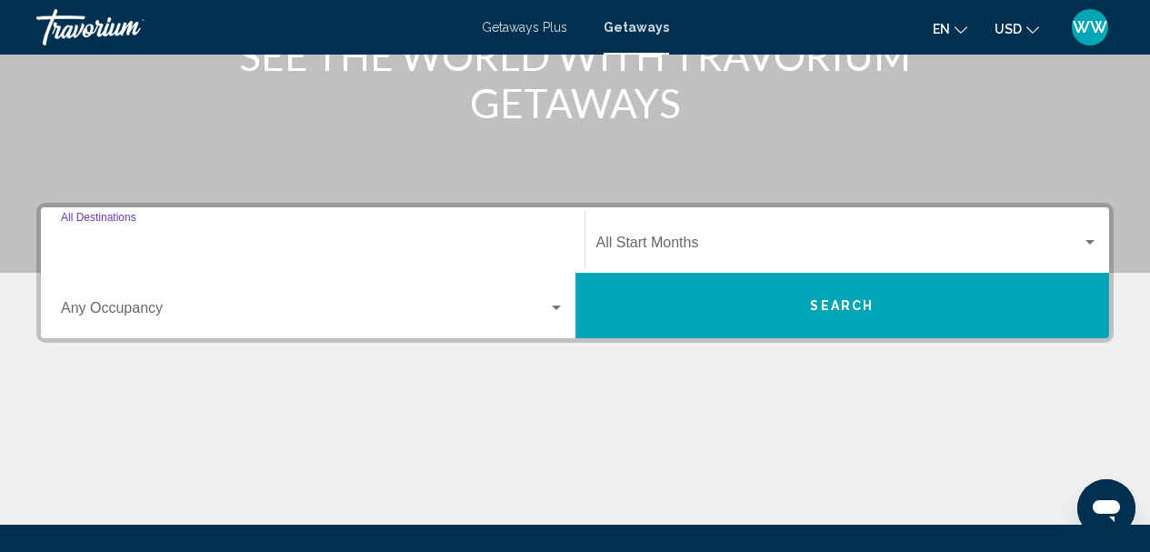
click at [184, 241] on input "Destination All Destinations" at bounding box center [313, 246] width 504 height 16
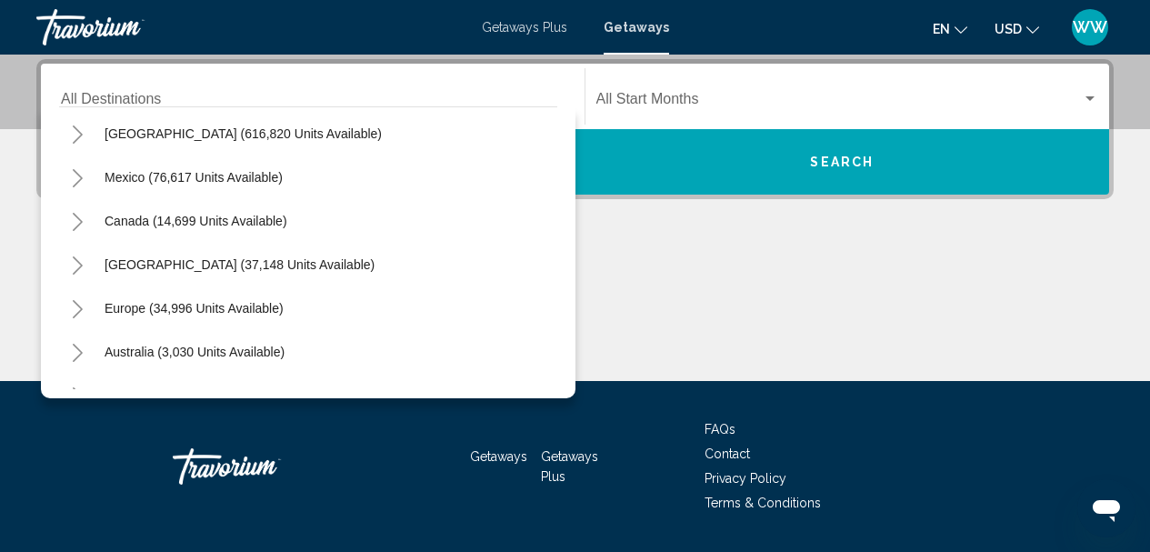
scroll to position [0, 0]
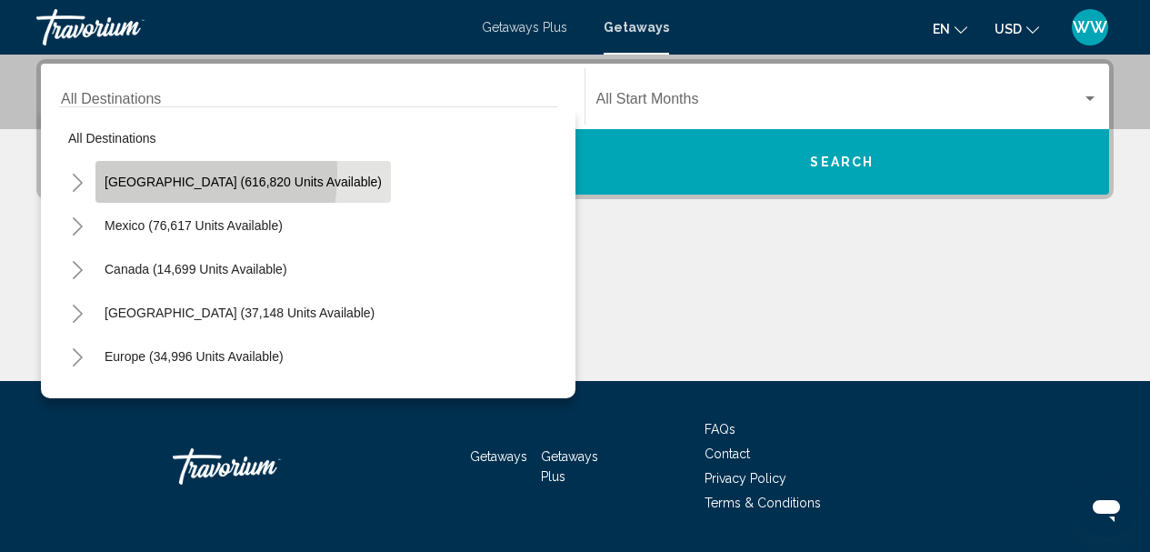
click at [131, 173] on button "[GEOGRAPHIC_DATA] (616,820 units available)" at bounding box center [243, 182] width 296 height 42
type input "**********"
